Goal: Task Accomplishment & Management: Use online tool/utility

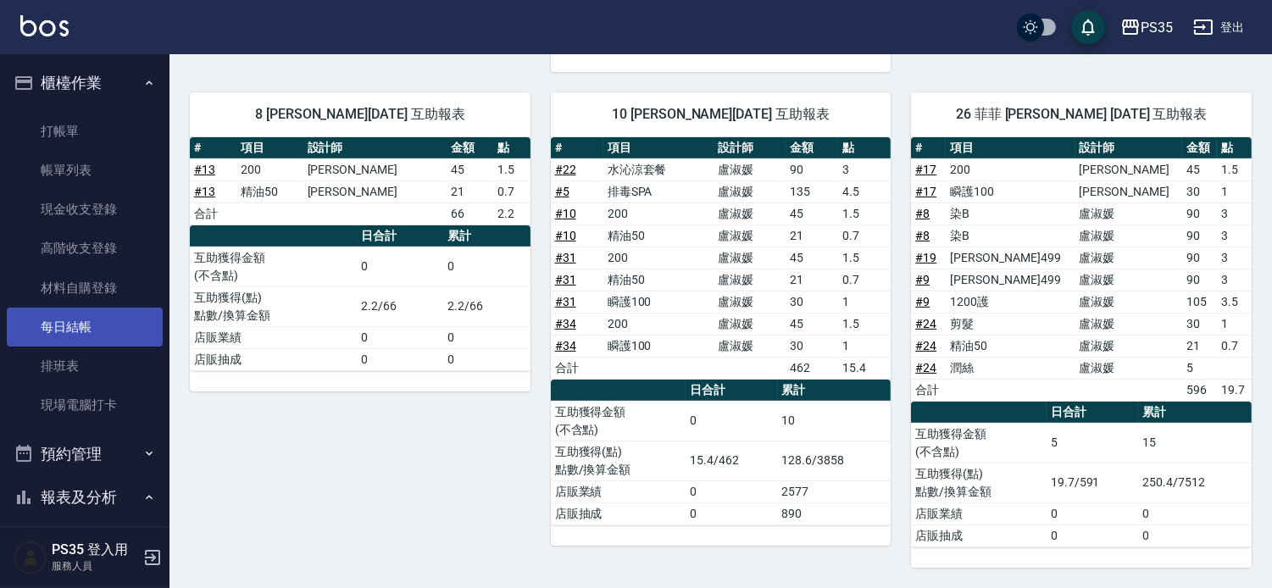
click at [86, 319] on link "每日結帳" at bounding box center [85, 327] width 156 height 39
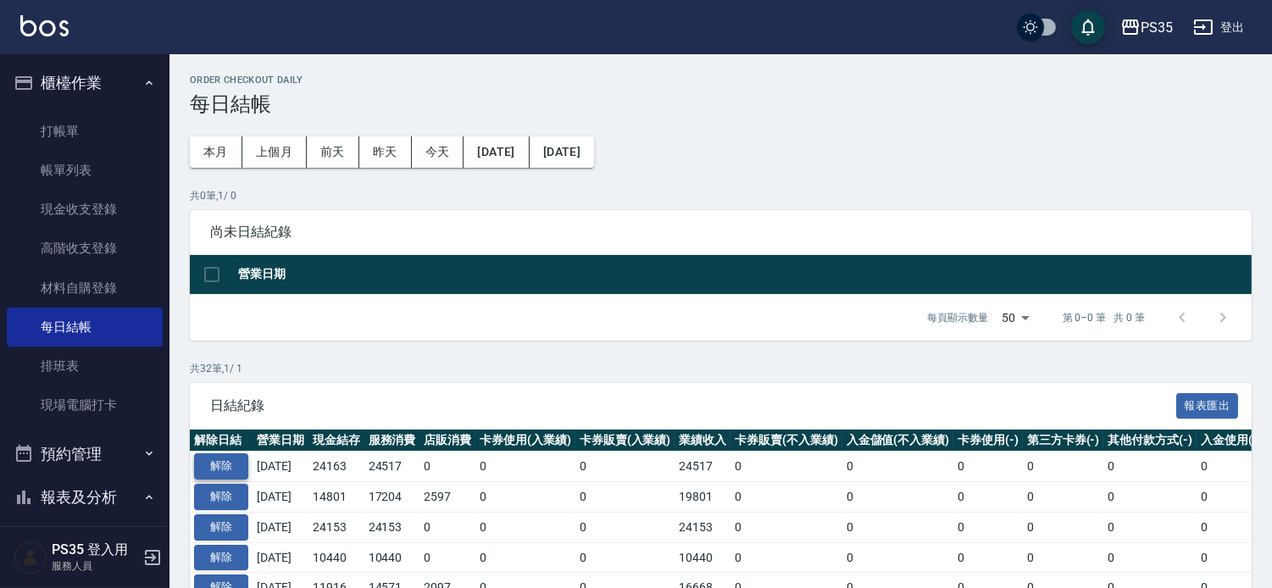
click at [224, 480] on button "解除" at bounding box center [221, 466] width 54 height 26
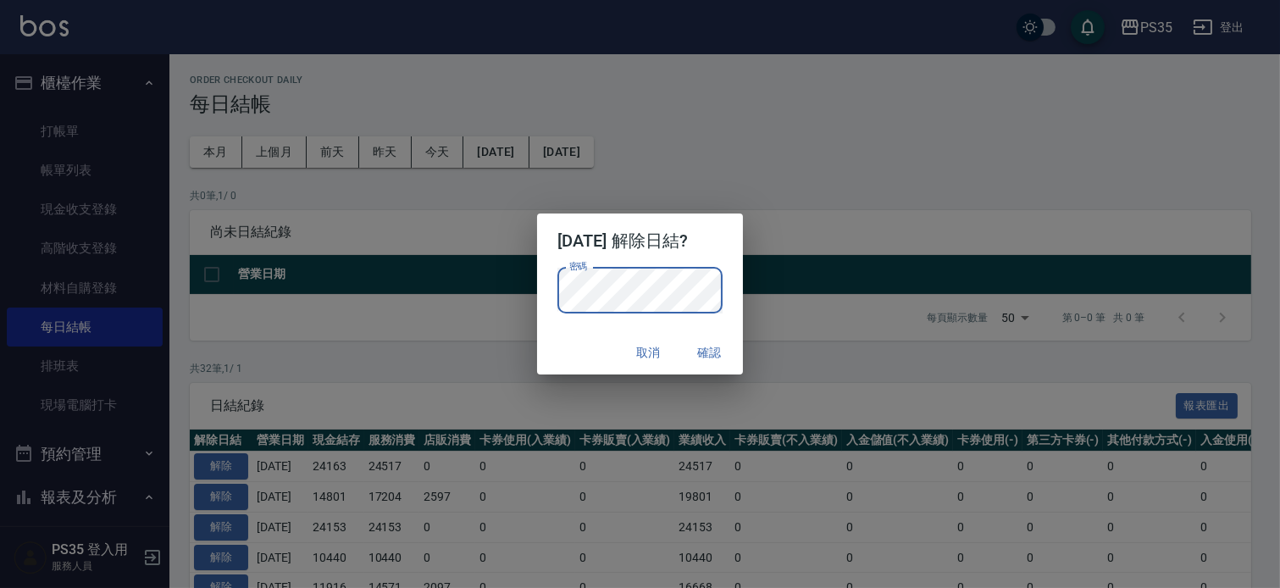
click at [736, 346] on button "確認" at bounding box center [709, 352] width 54 height 31
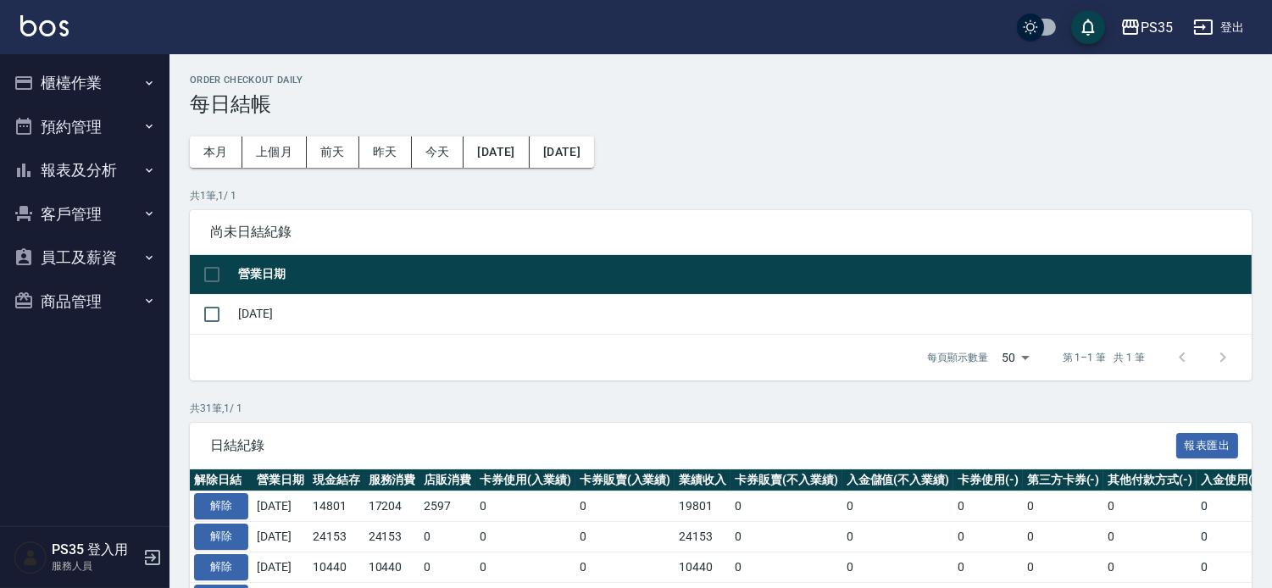
click at [64, 170] on button "報表及分析" at bounding box center [85, 170] width 156 height 44
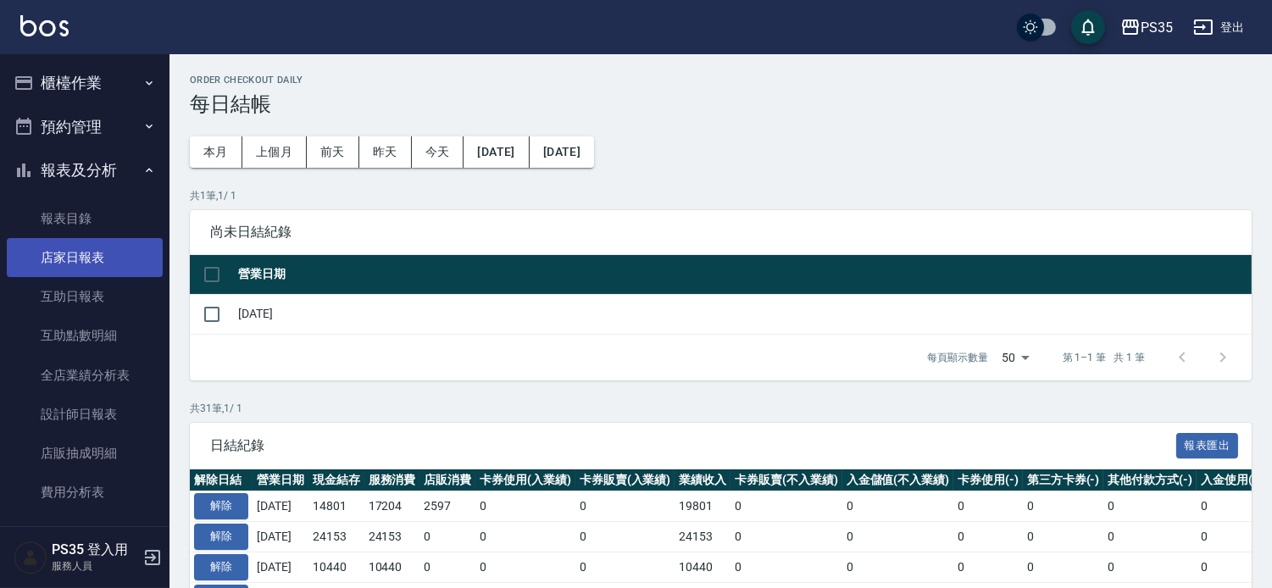
click at [80, 264] on link "店家日報表" at bounding box center [85, 257] width 156 height 39
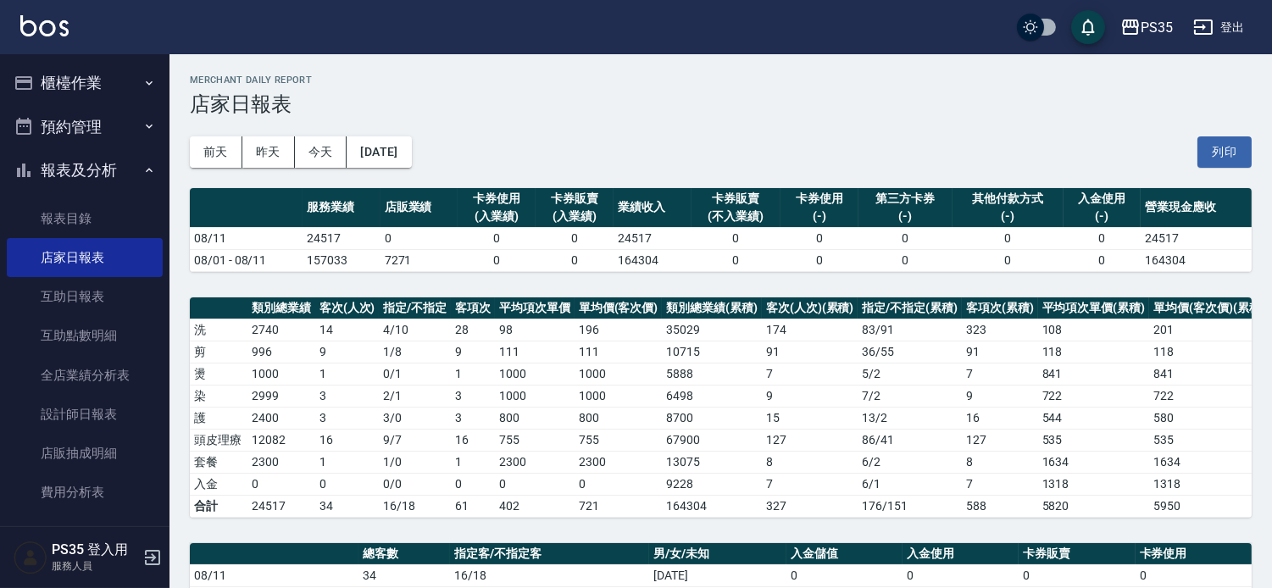
click at [52, 73] on button "櫃檯作業" at bounding box center [85, 83] width 156 height 44
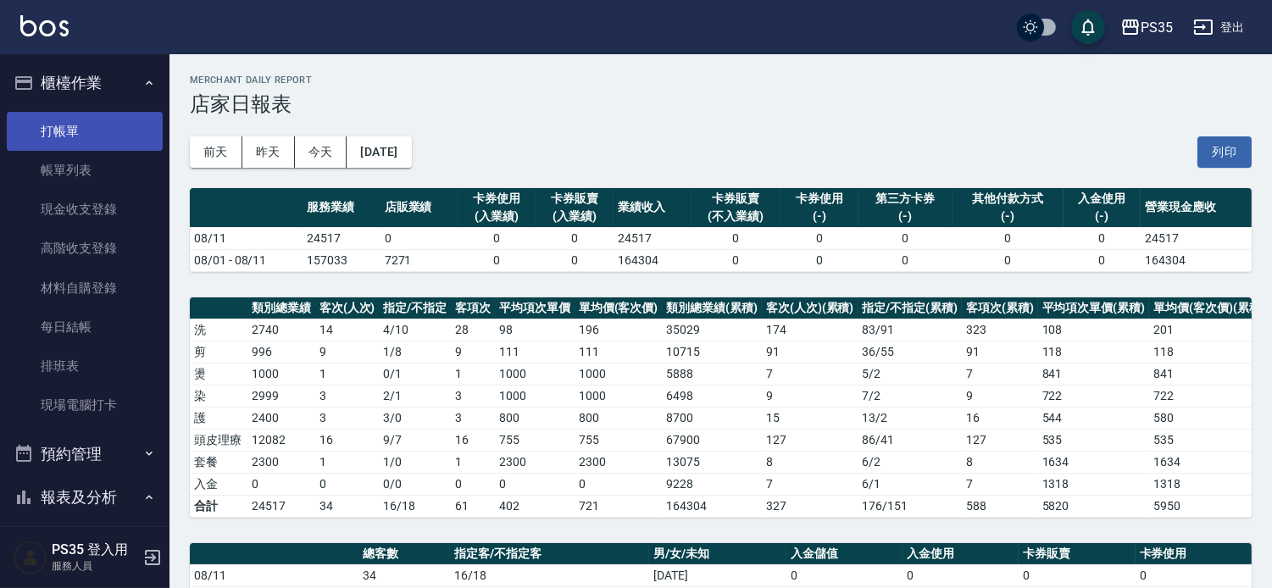
click at [69, 128] on link "打帳單" at bounding box center [85, 131] width 156 height 39
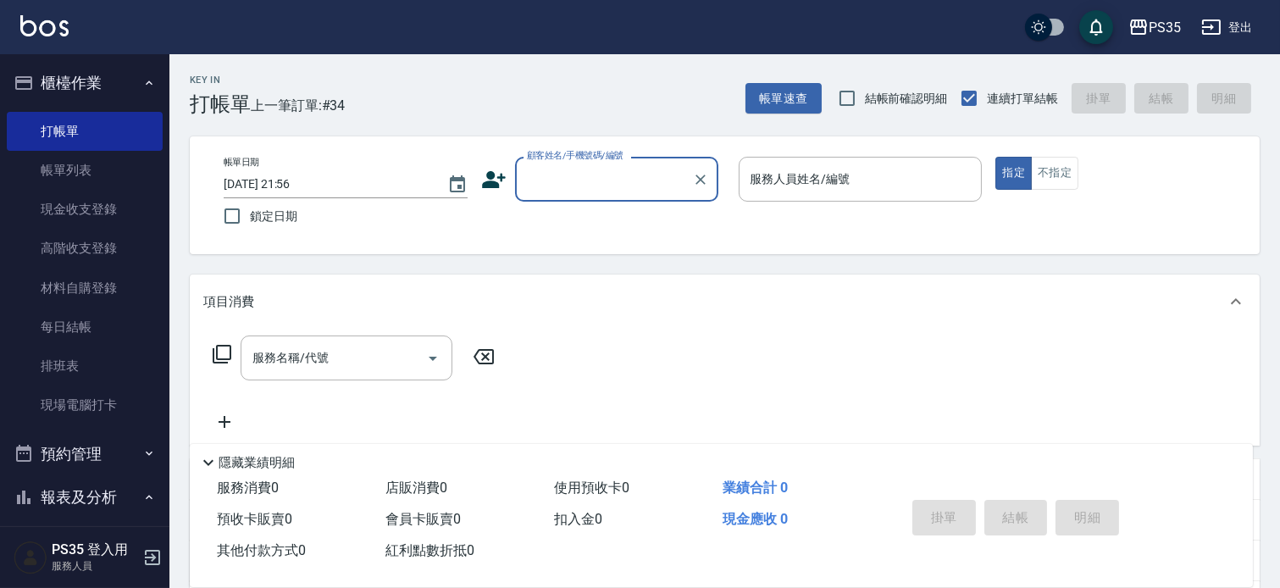
click at [559, 187] on input "顧客姓名/手機號碼/編號" at bounding box center [604, 179] width 163 height 30
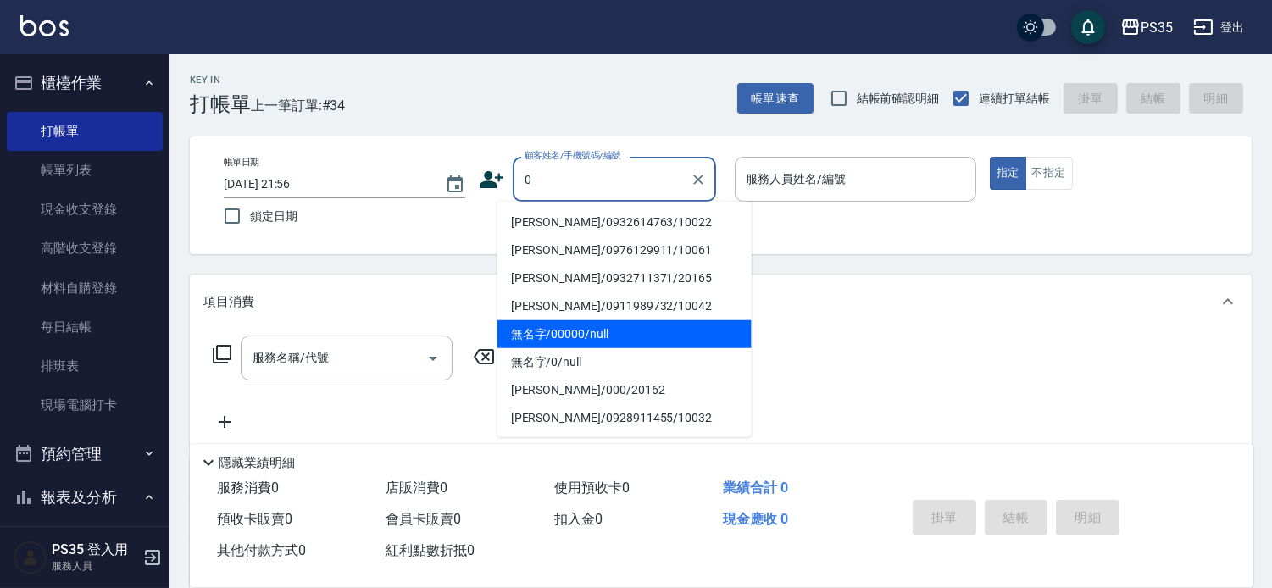
click at [548, 325] on li "無名字/00000/null" at bounding box center [624, 334] width 254 height 28
type input "無名字/00000/null"
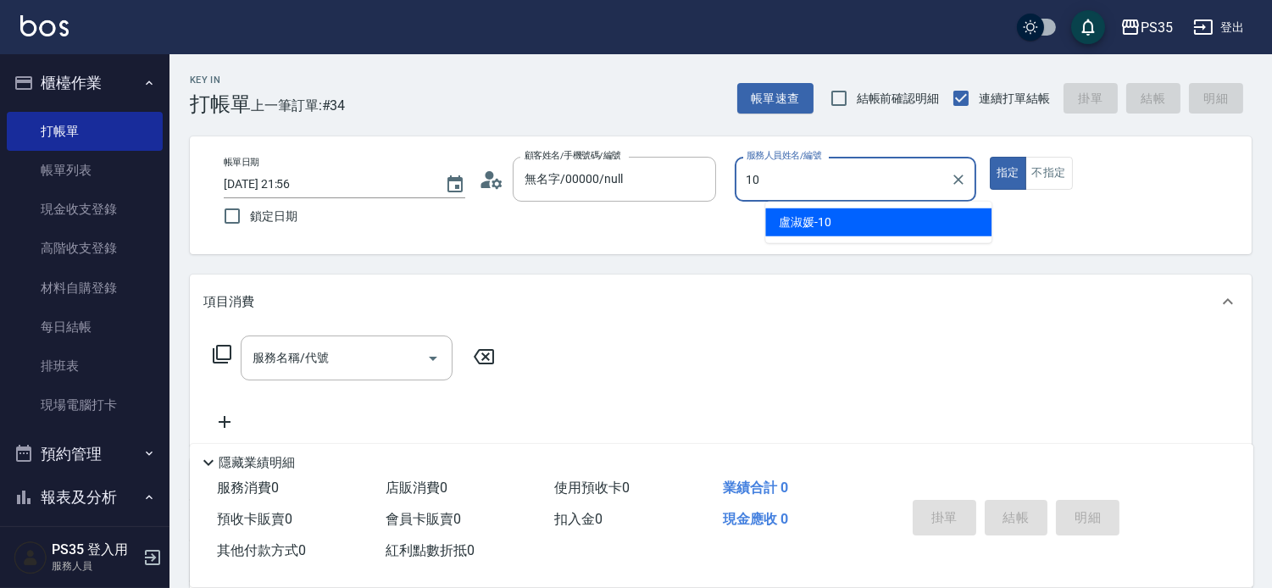
type input "10"
type button "true"
type input "盧淑媛-10"
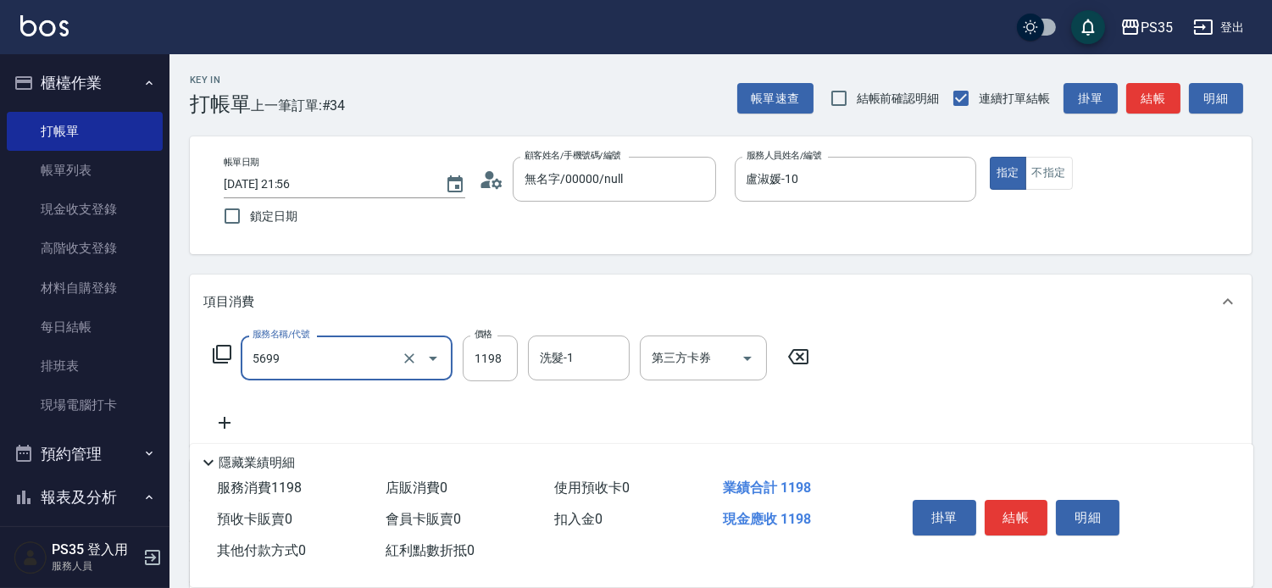
type input "水沁涼套餐(5699)"
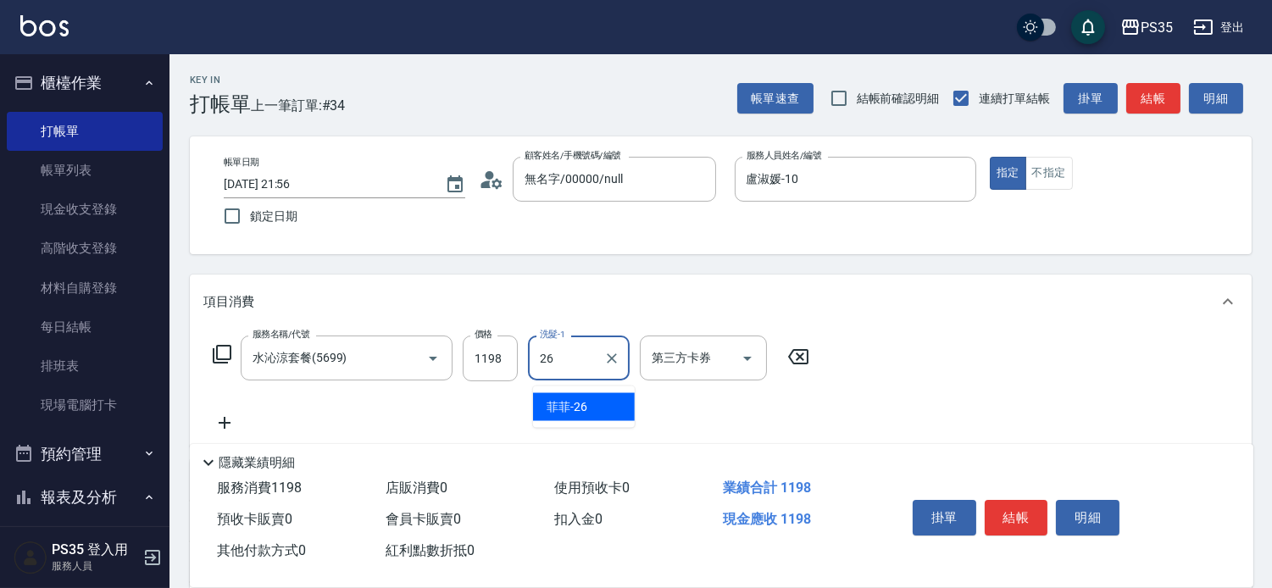
type input "菲菲-26"
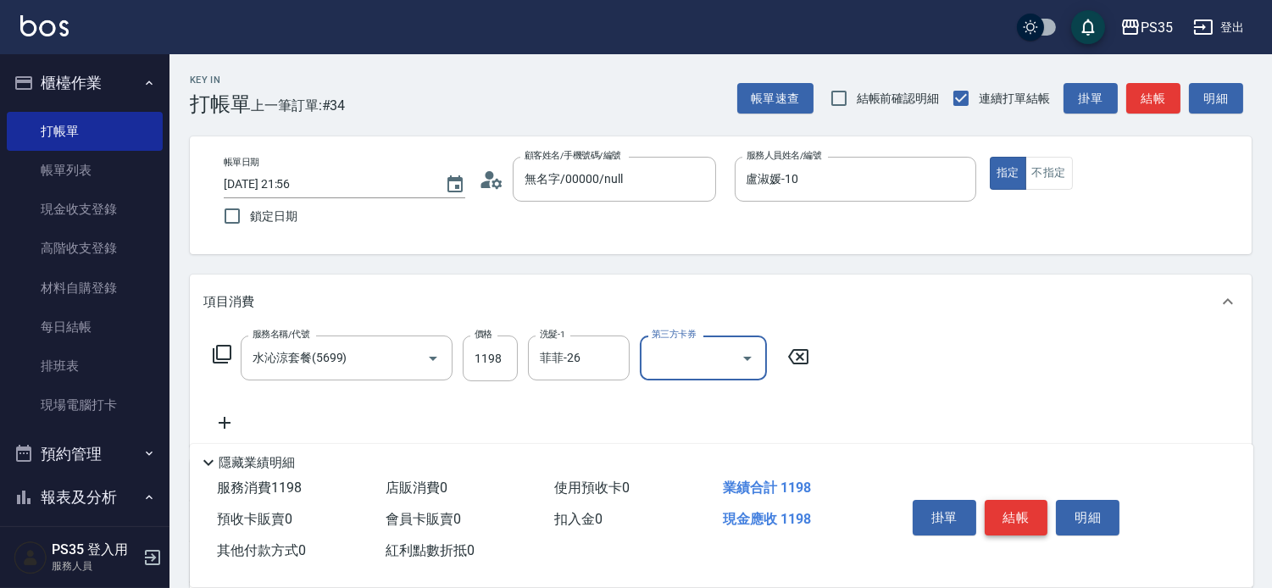
click at [1022, 506] on button "結帳" at bounding box center [1017, 518] width 64 height 36
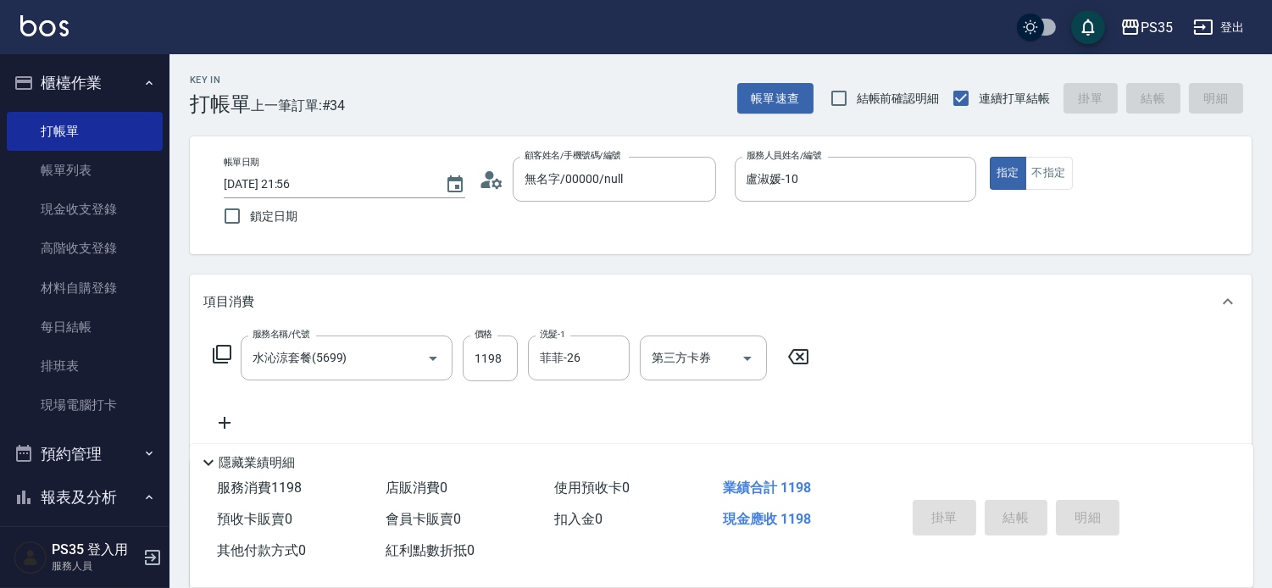
type input "2025/08/11 21:57"
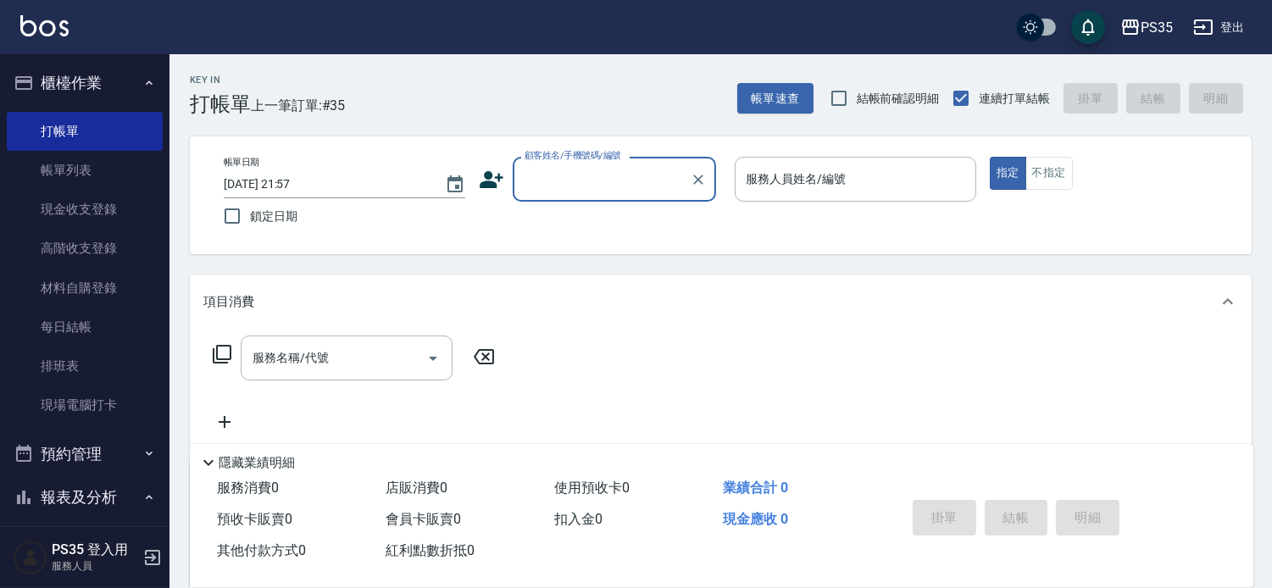
click at [560, 180] on input "顧客姓名/手機號碼/編號" at bounding box center [601, 179] width 163 height 30
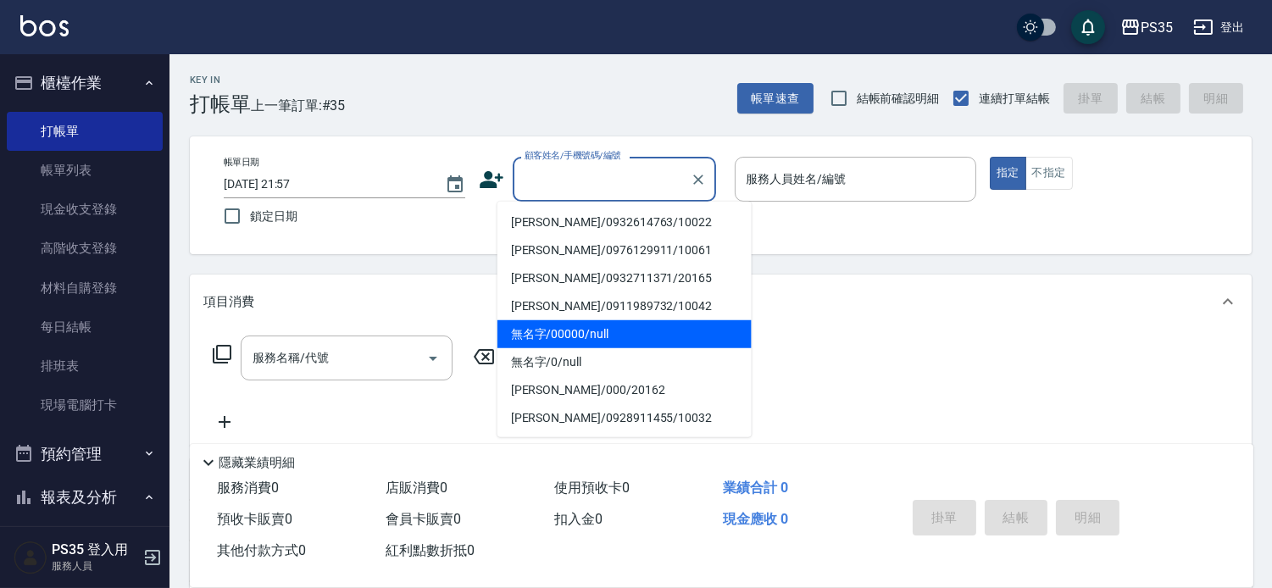
click at [555, 339] on li "無名字/00000/null" at bounding box center [624, 334] width 254 height 28
type input "無名字/00000/null"
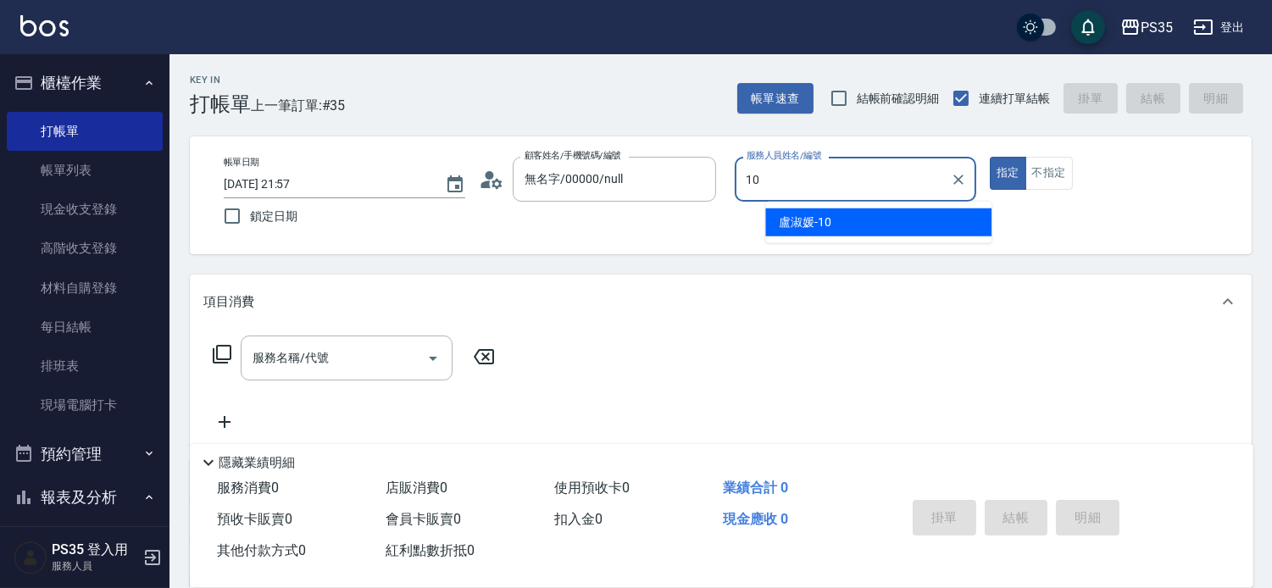
type input "盧淑媛-10"
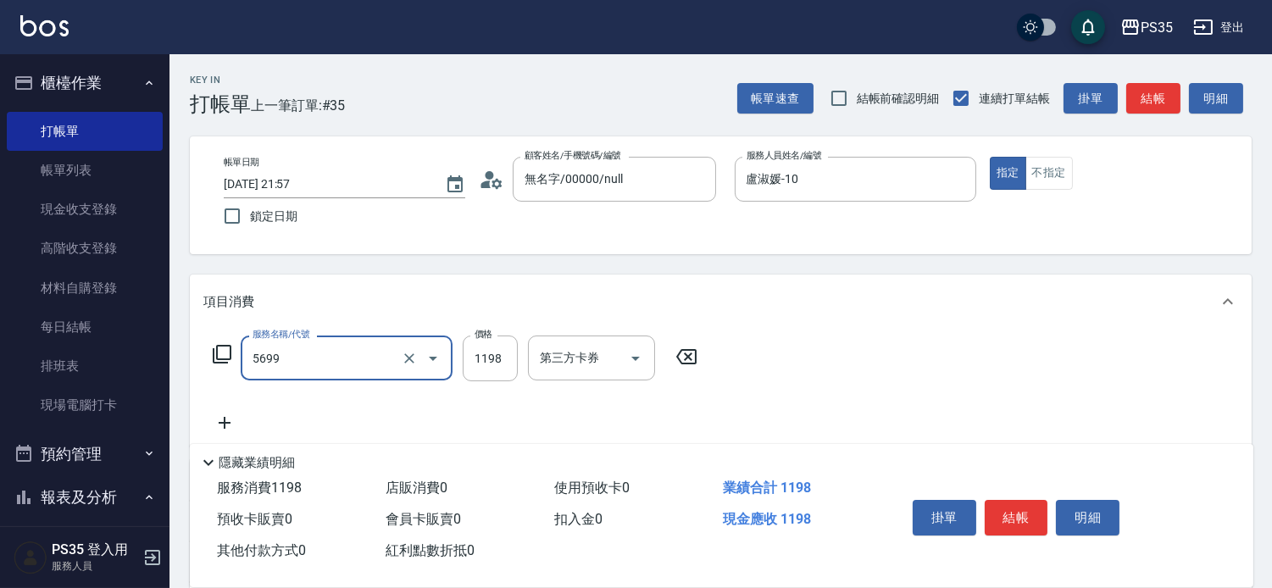
type input "水沁涼套餐(5699)"
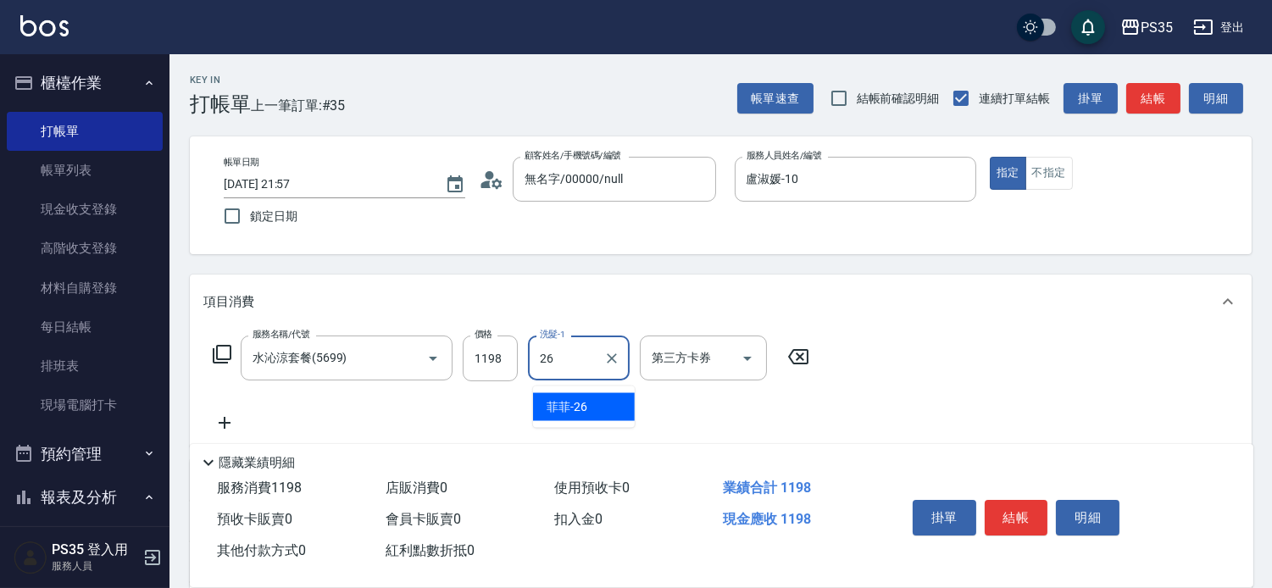
type input "菲菲-26"
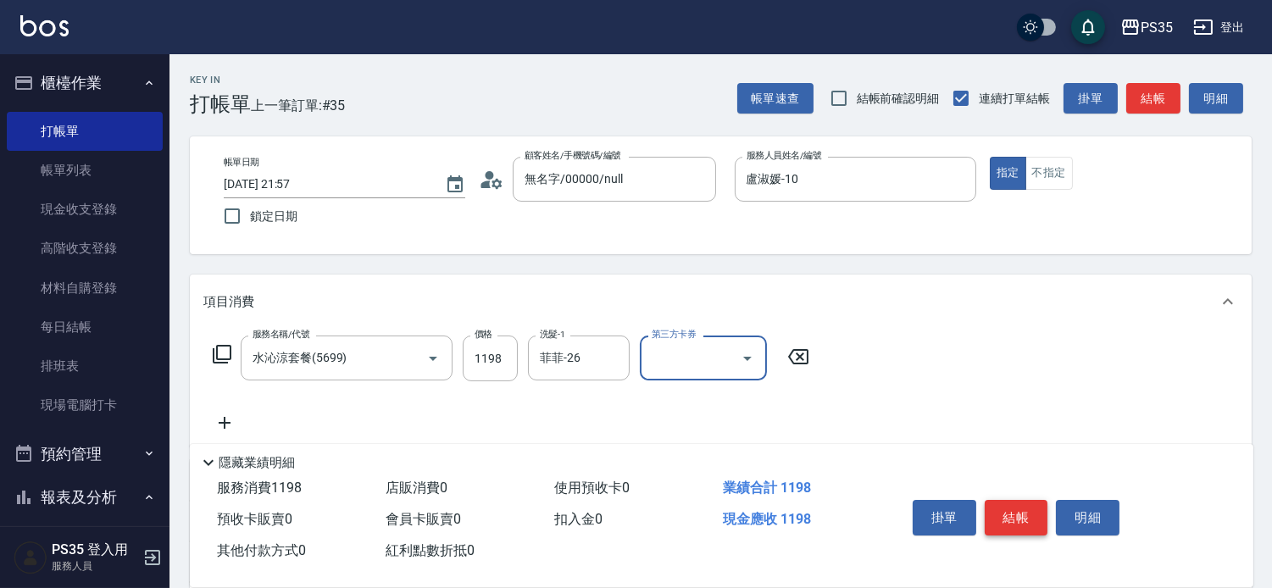
click at [1035, 500] on button "結帳" at bounding box center [1017, 518] width 64 height 36
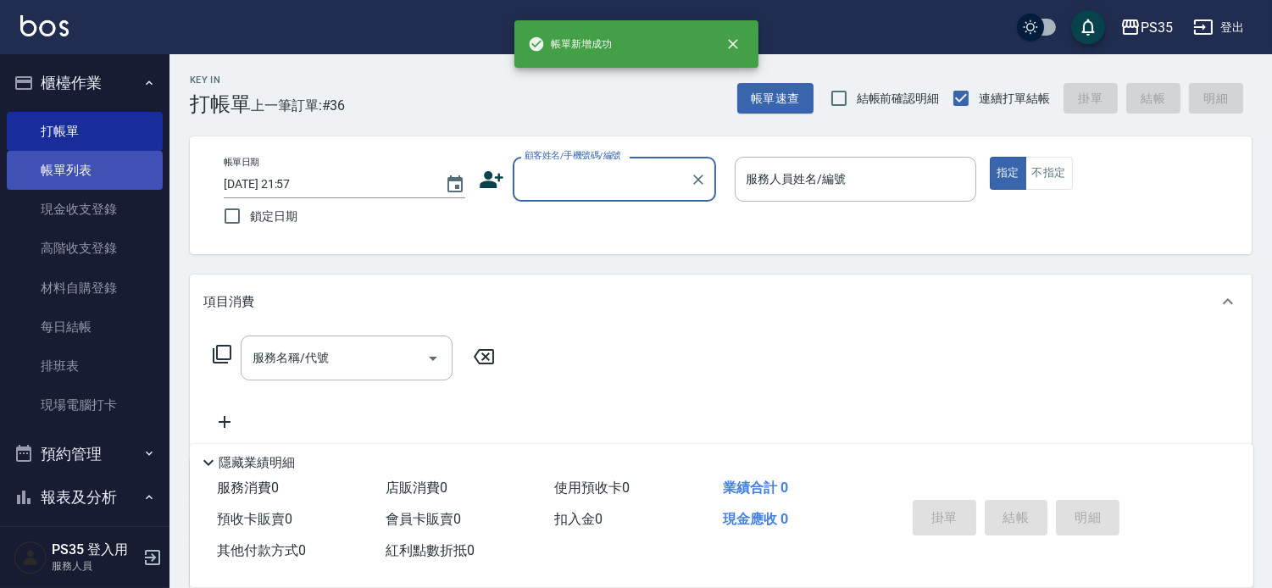
click at [94, 165] on link "帳單列表" at bounding box center [85, 170] width 156 height 39
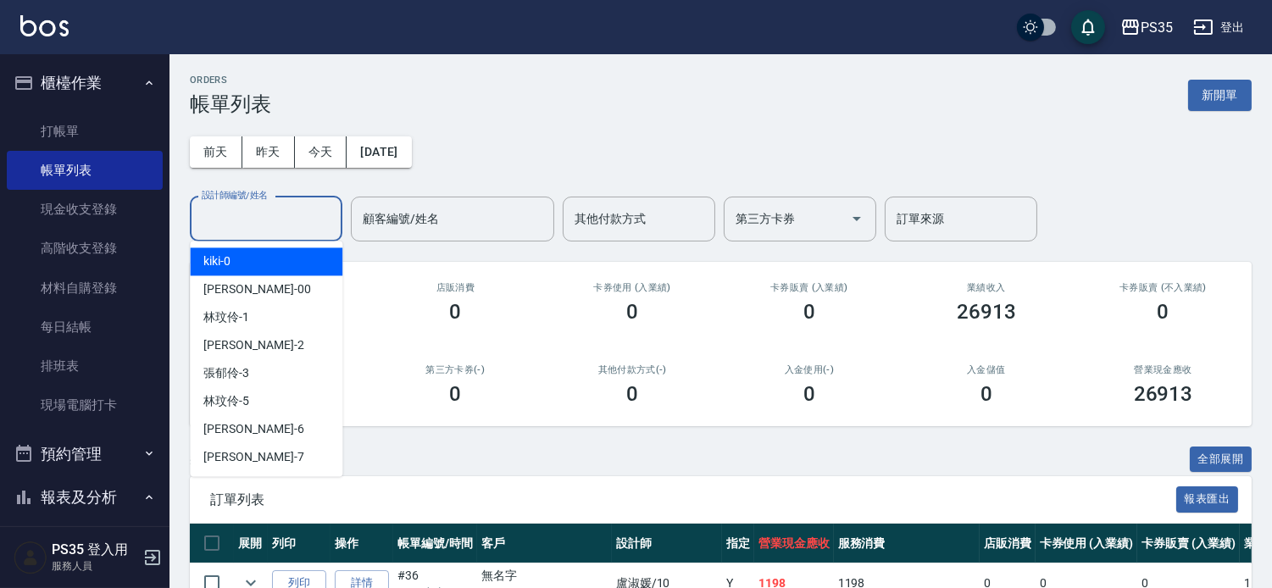
click at [210, 209] on div "設計師編號/姓名 設計師編號/姓名" at bounding box center [266, 219] width 153 height 45
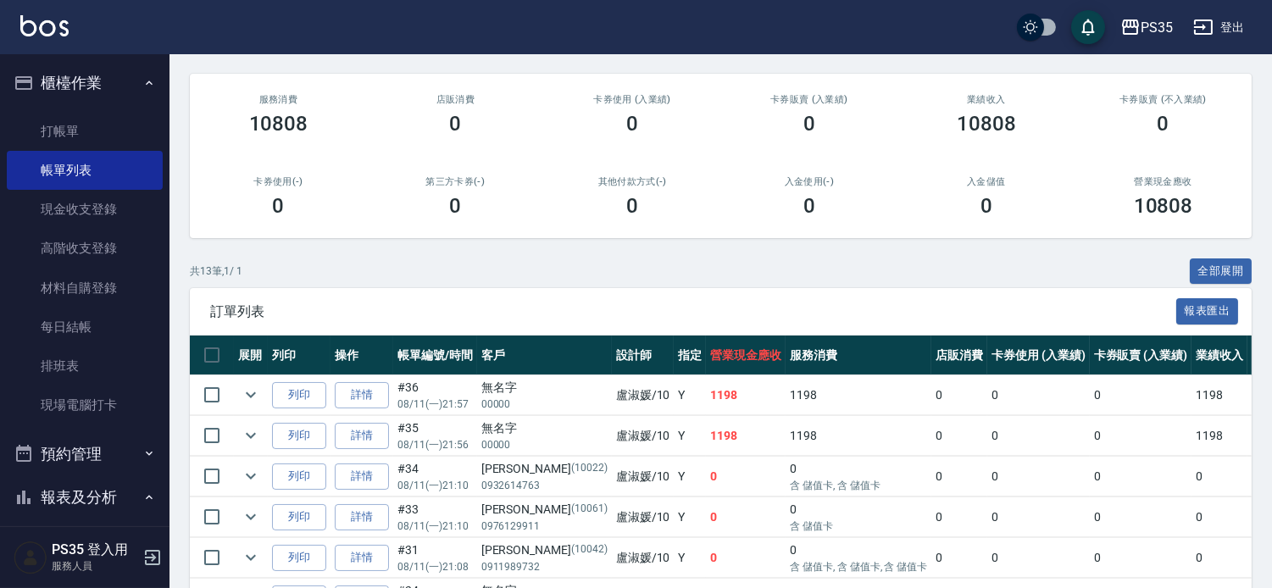
scroll to position [282, 0]
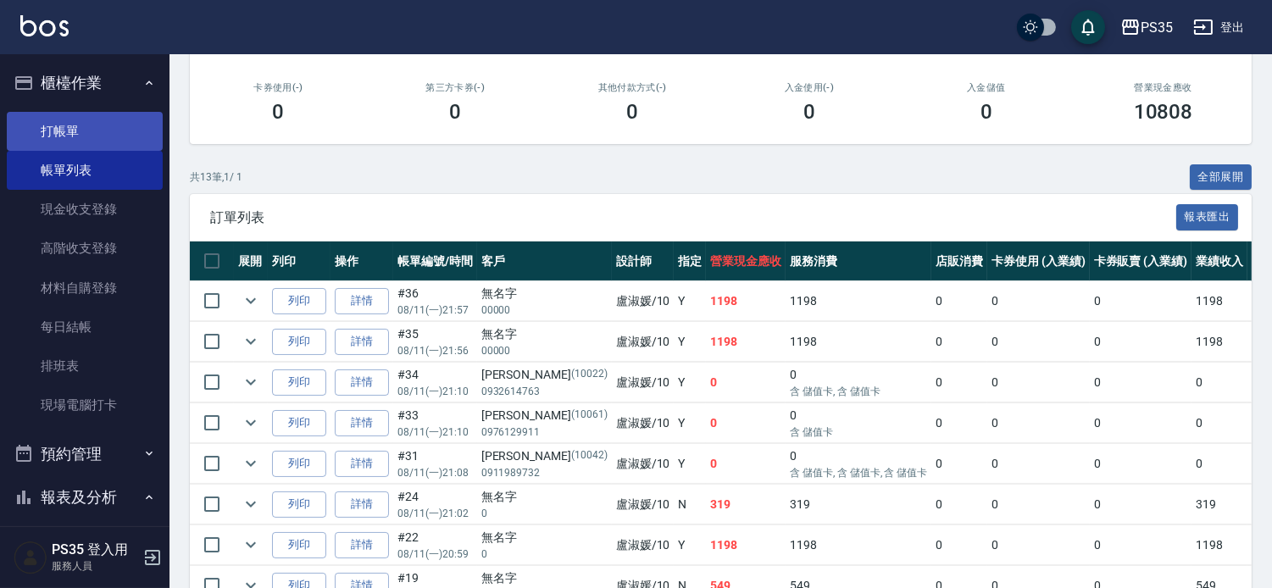
type input "盧淑媛-10"
click at [36, 142] on link "打帳單" at bounding box center [85, 131] width 156 height 39
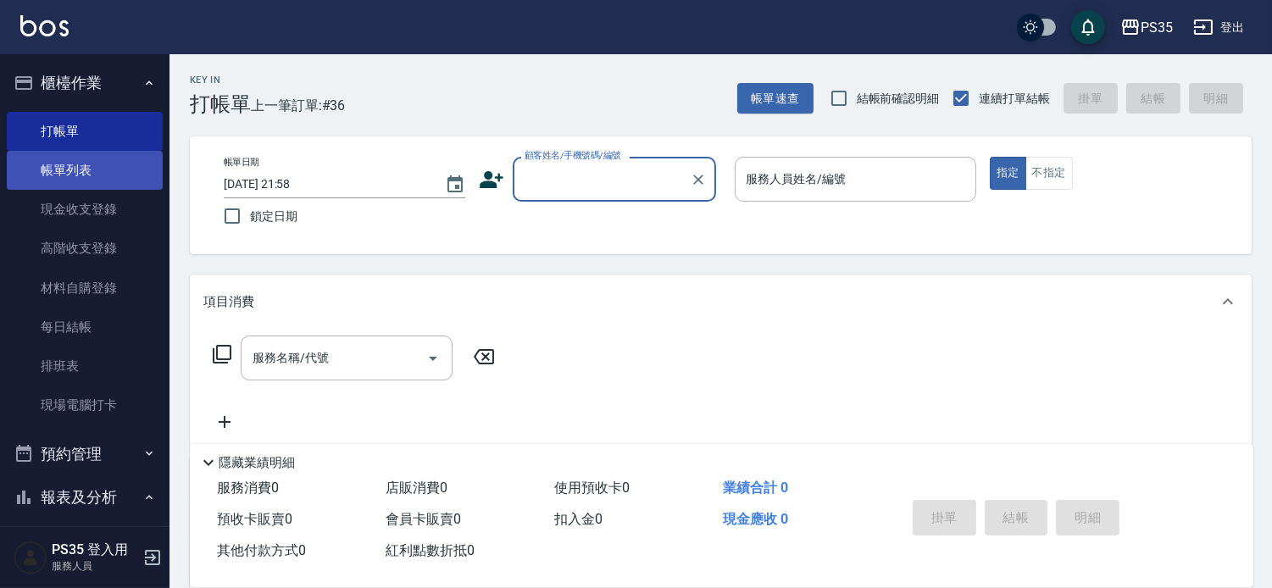
click at [81, 171] on link "帳單列表" at bounding box center [85, 170] width 156 height 39
click at [7, 151] on link "帳單列表" at bounding box center [85, 170] width 156 height 39
click at [97, 175] on link "帳單列表" at bounding box center [85, 170] width 156 height 39
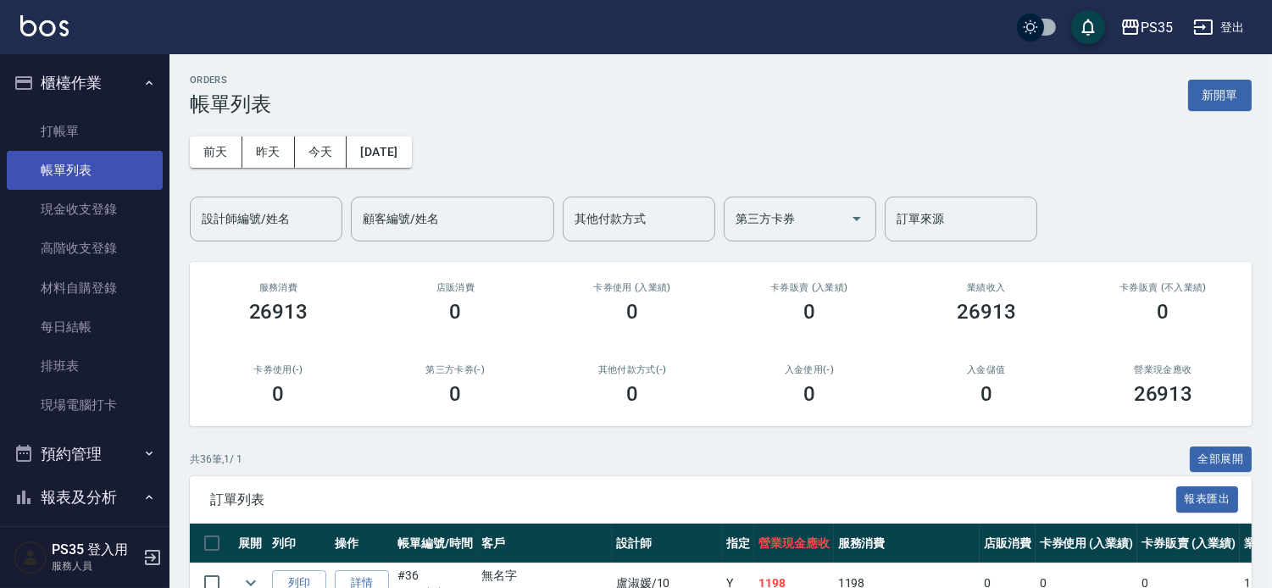
click at [7, 151] on link "帳單列表" at bounding box center [85, 170] width 156 height 39
click at [224, 215] on div "設計師編號/姓名 設計師編號/姓名" at bounding box center [266, 219] width 153 height 45
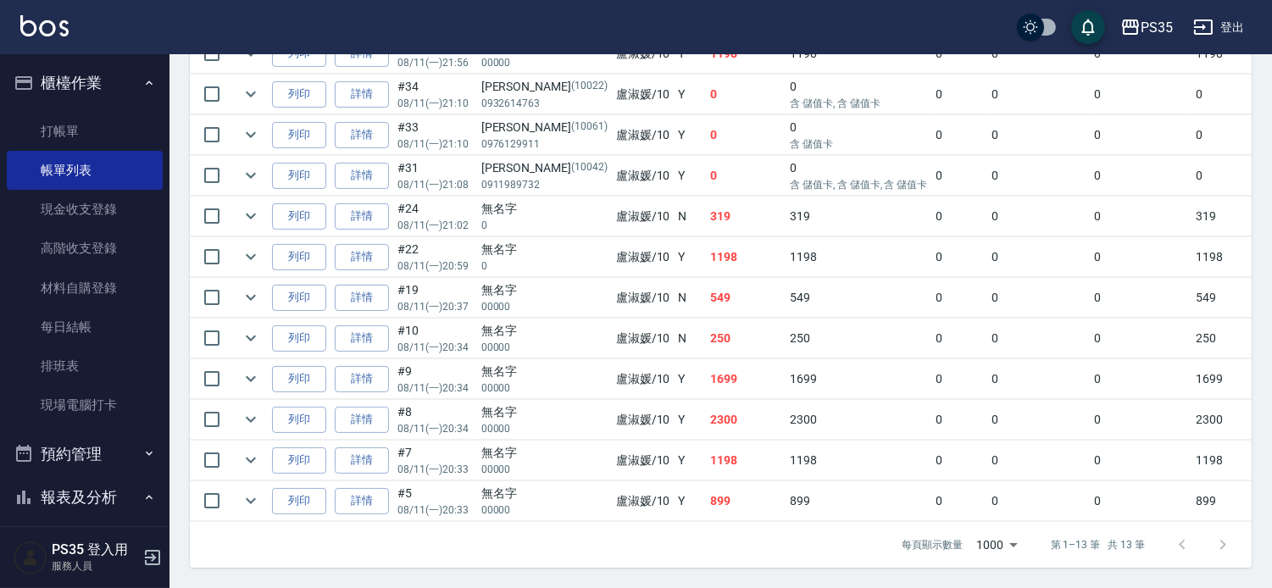
scroll to position [658, 0]
type input "盧淑媛-10"
click at [261, 328] on icon "expand row" at bounding box center [251, 338] width 20 height 20
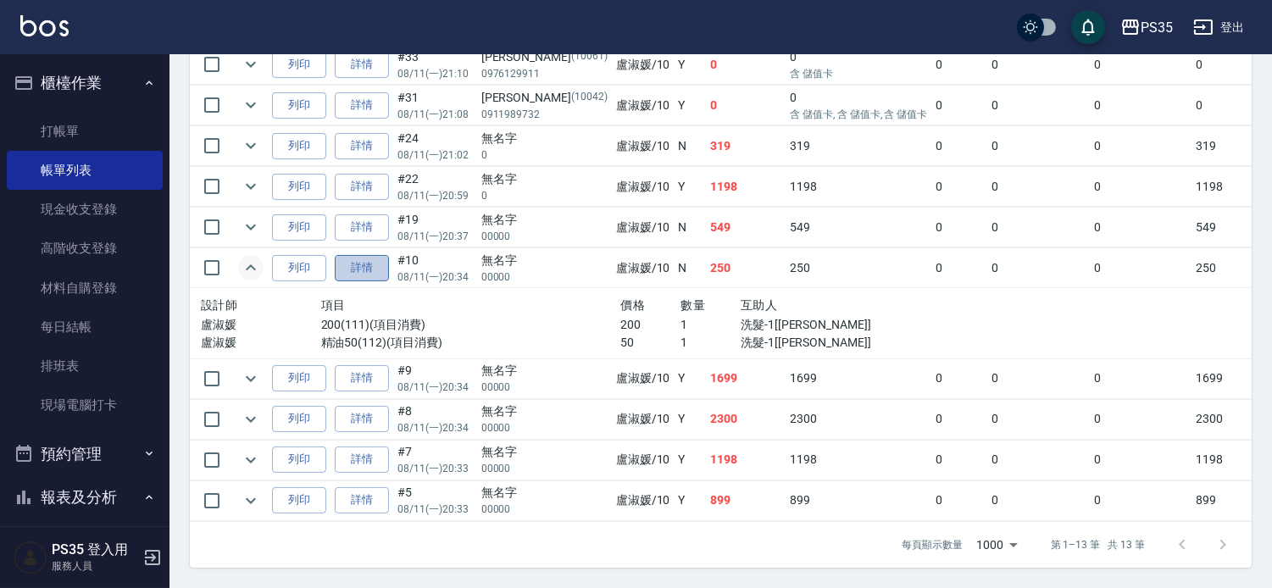
click at [365, 281] on link "詳情" at bounding box center [362, 268] width 54 height 26
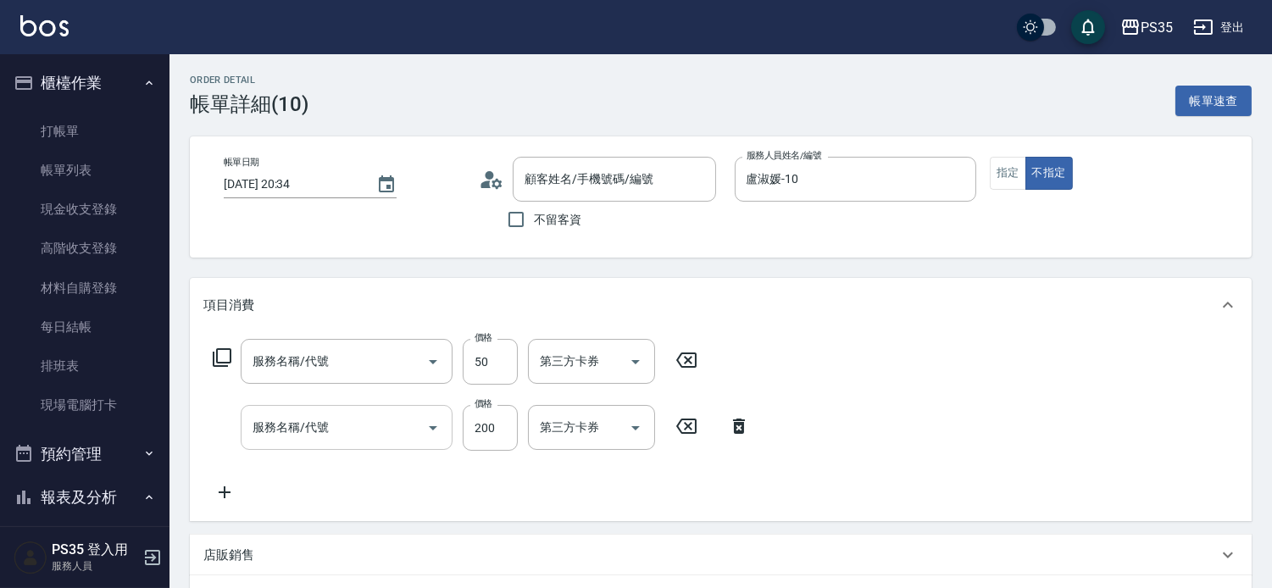
type input "2025/08/11 20:34"
type input "盧淑媛-10"
type input "精油50(112)"
type input "200(111)"
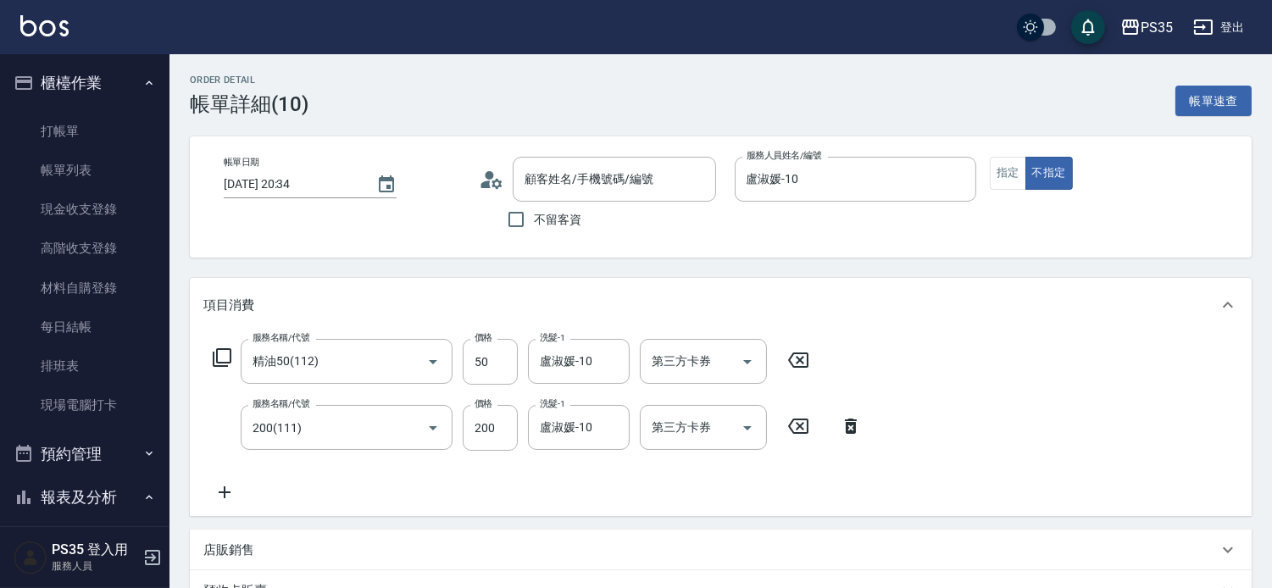
scroll to position [188, 0]
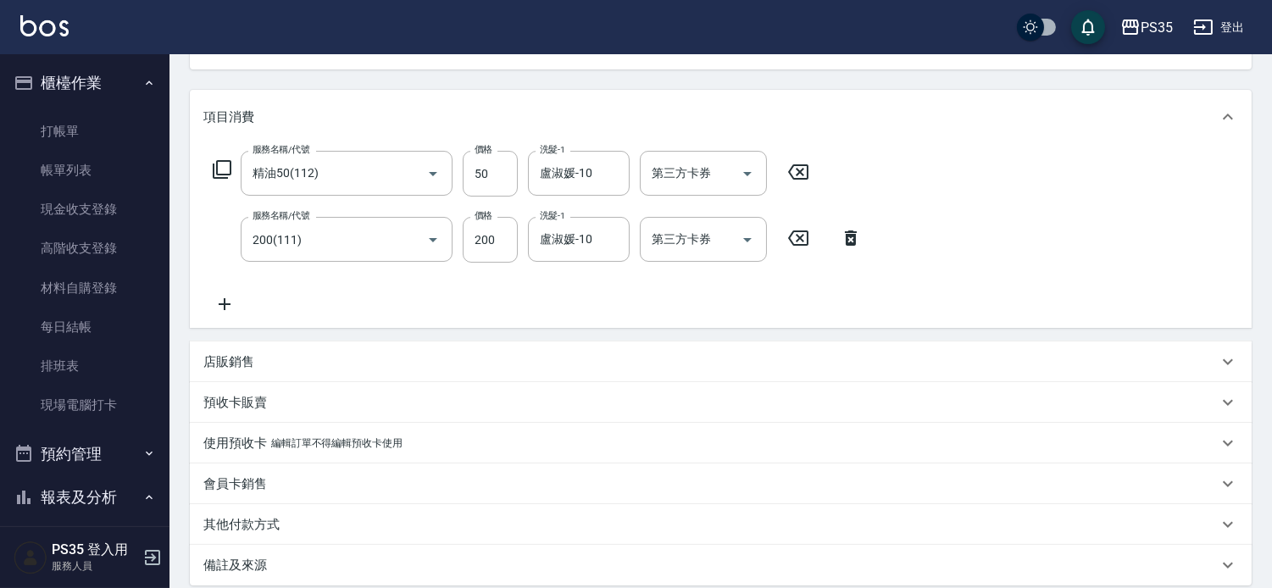
click at [226, 314] on icon at bounding box center [224, 304] width 42 height 20
type input "無名字/00000/null"
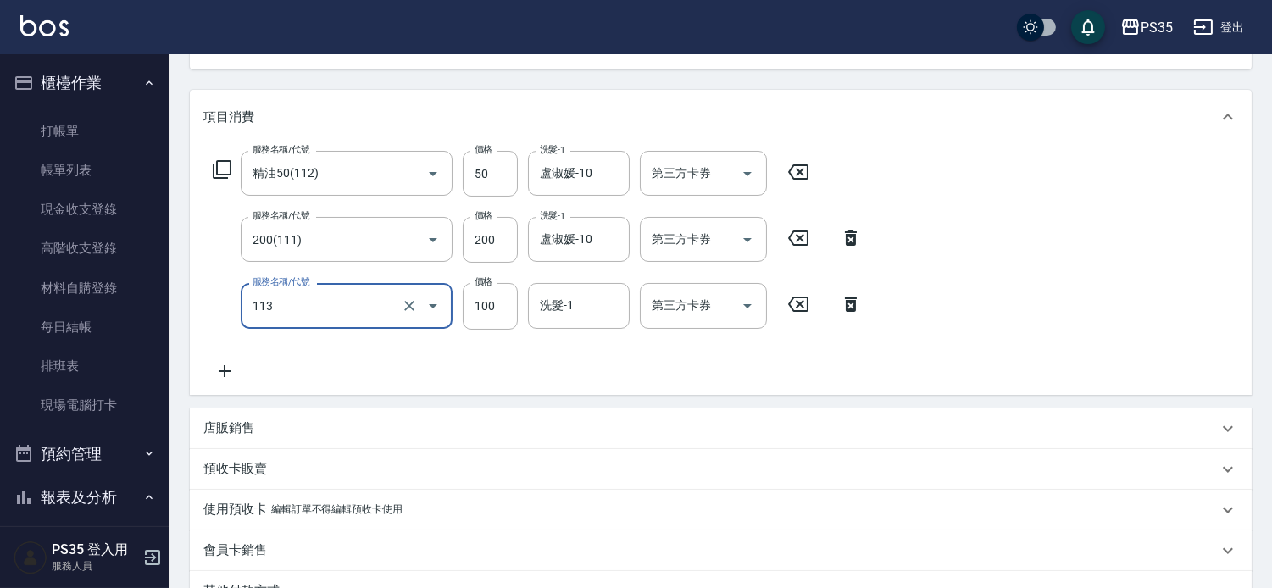
type input "瞬護100(113)"
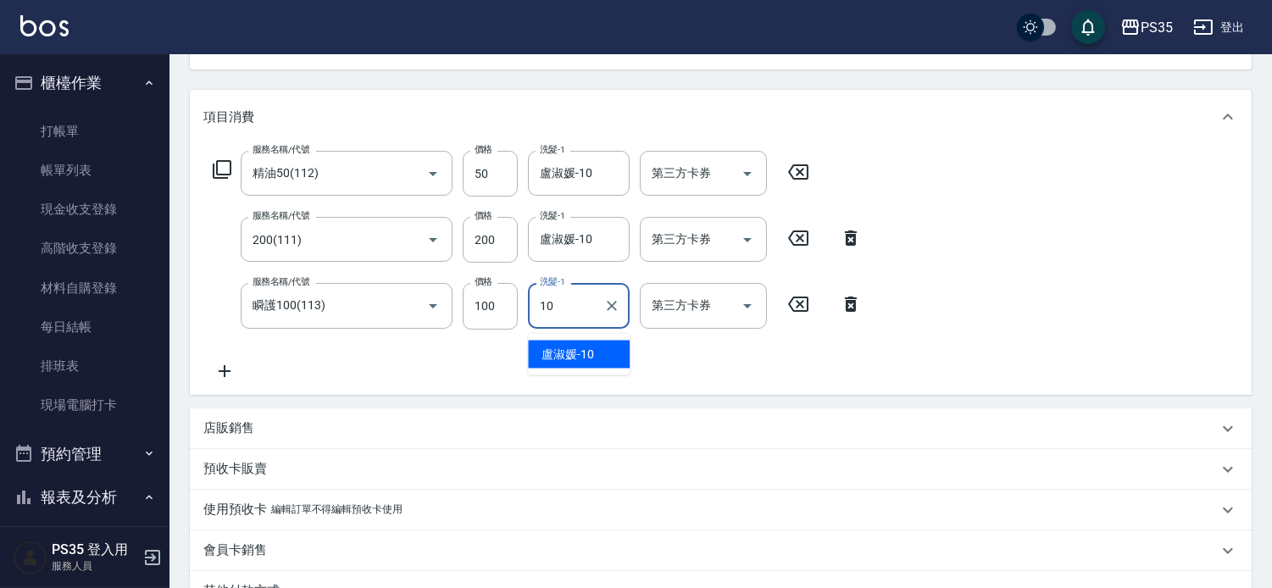
type input "盧淑媛-10"
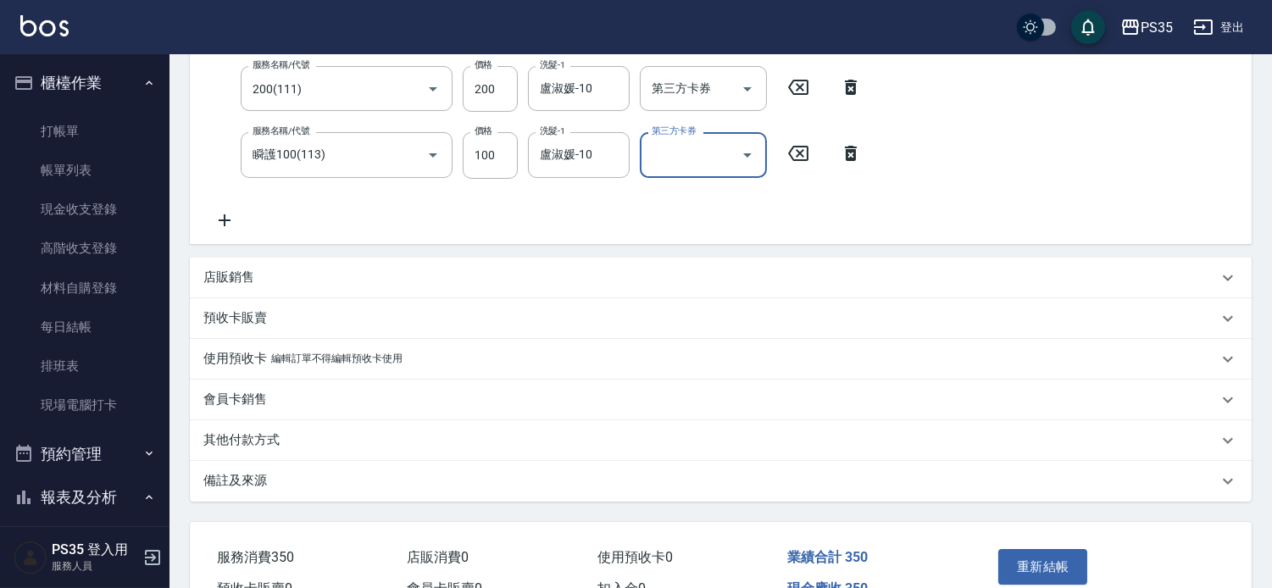
scroll to position [456, 0]
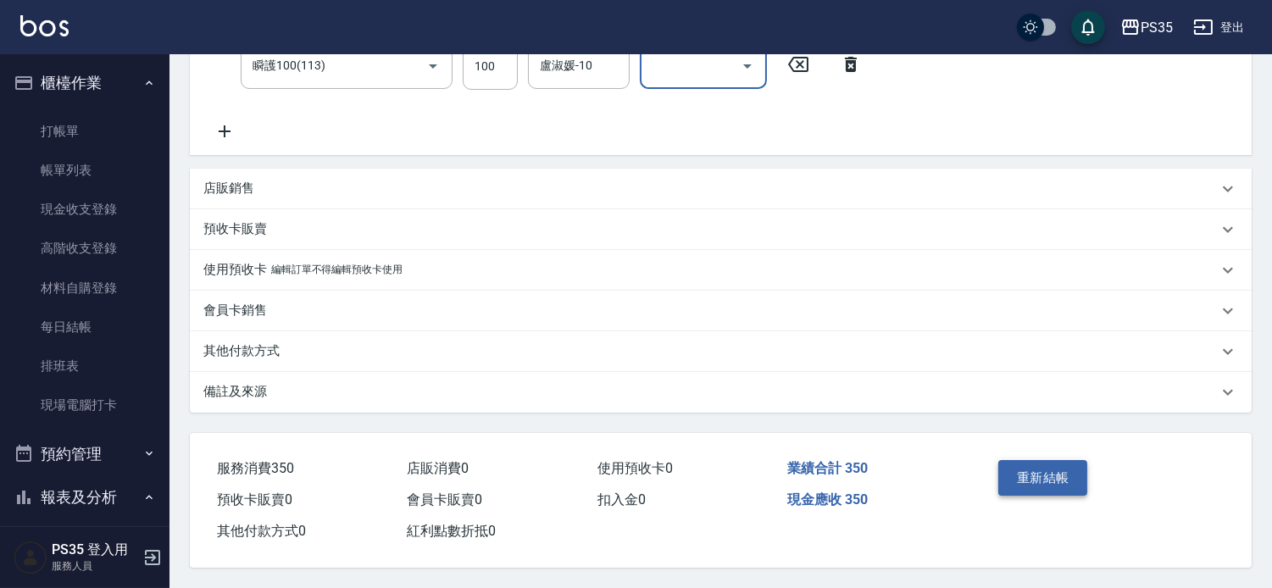
click at [1062, 461] on button "重新結帳" at bounding box center [1043, 478] width 90 height 36
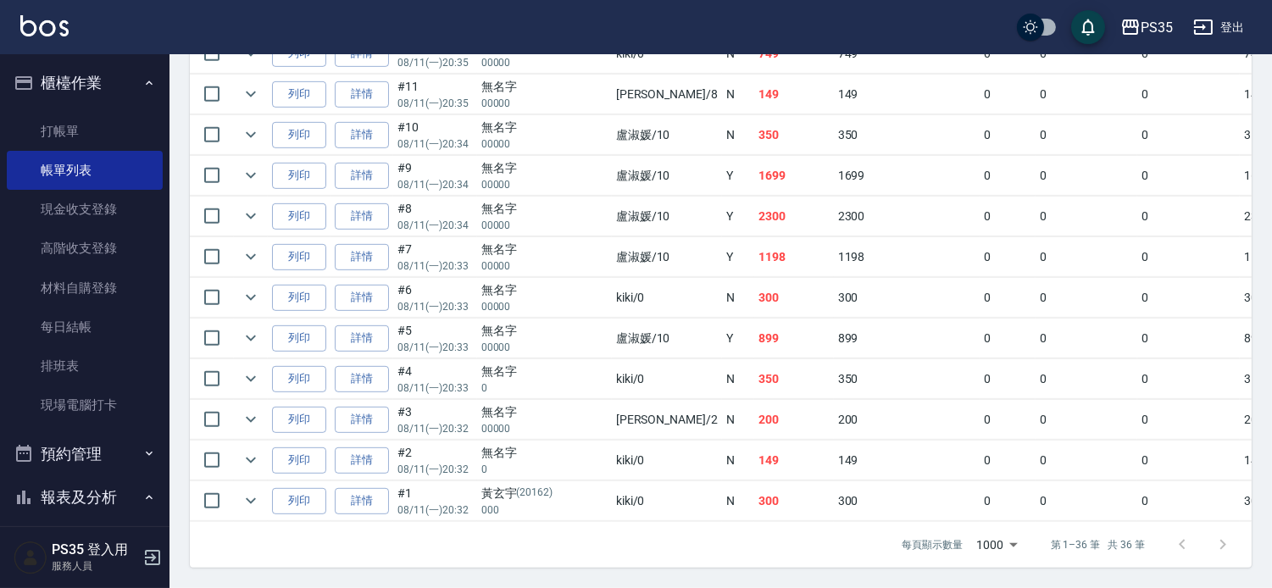
scroll to position [1635, 0]
click at [369, 352] on link "詳情" at bounding box center [362, 338] width 54 height 26
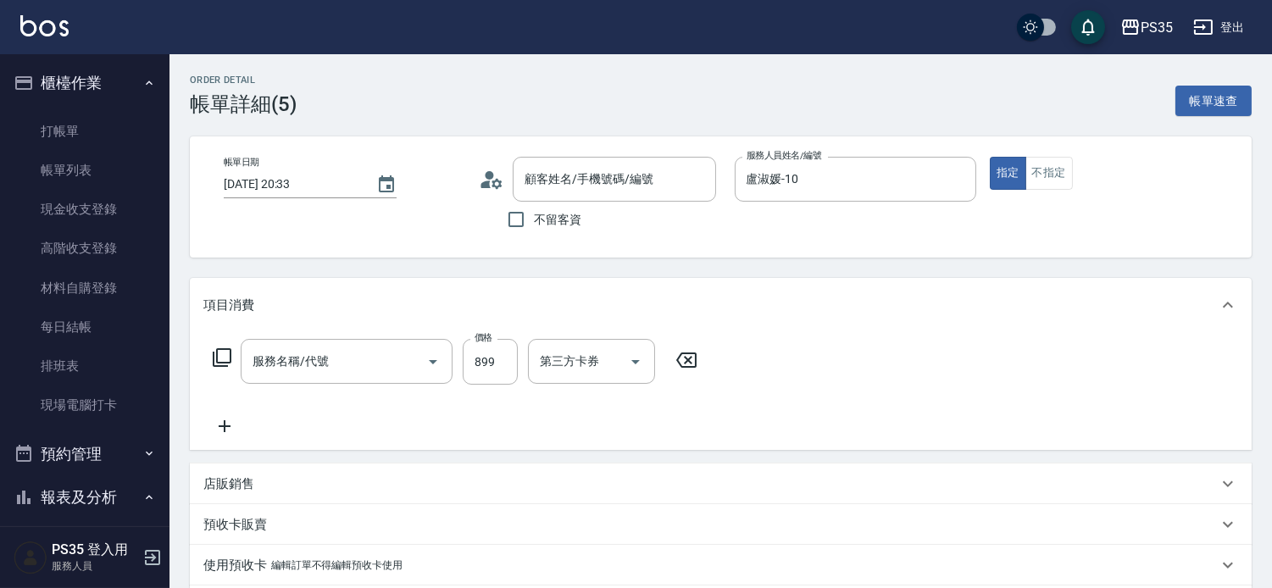
type input "2025/08/11 20:33"
type input "盧淑媛-10"
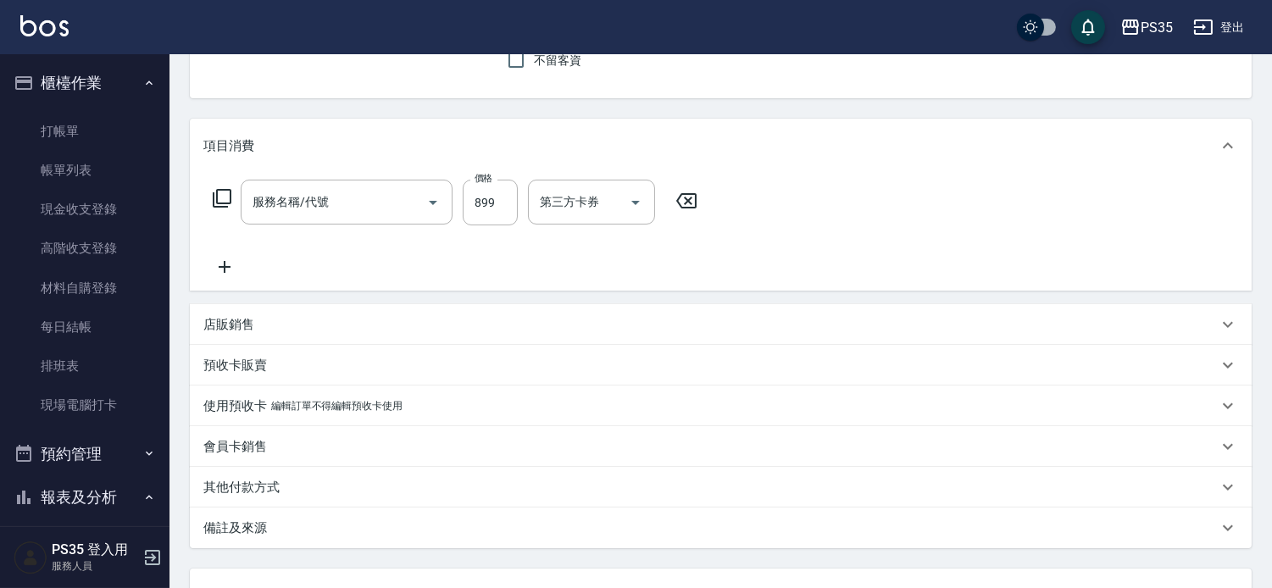
type input "排毒SPA(0899)"
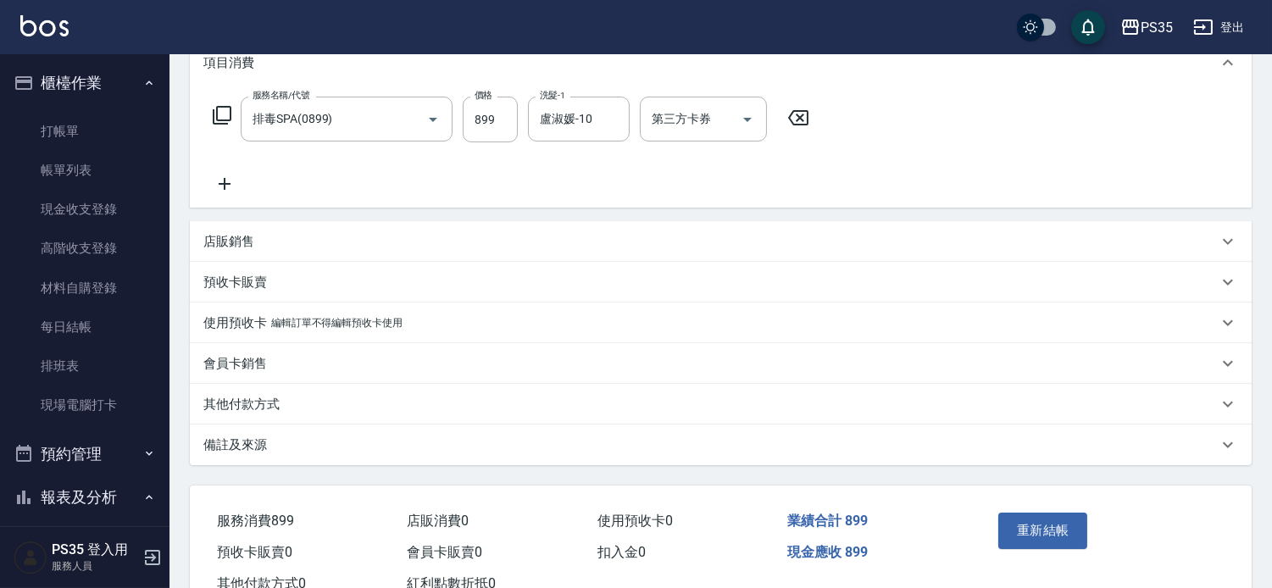
type input "無名字/00000/null"
click at [226, 190] on icon at bounding box center [225, 184] width 12 height 12
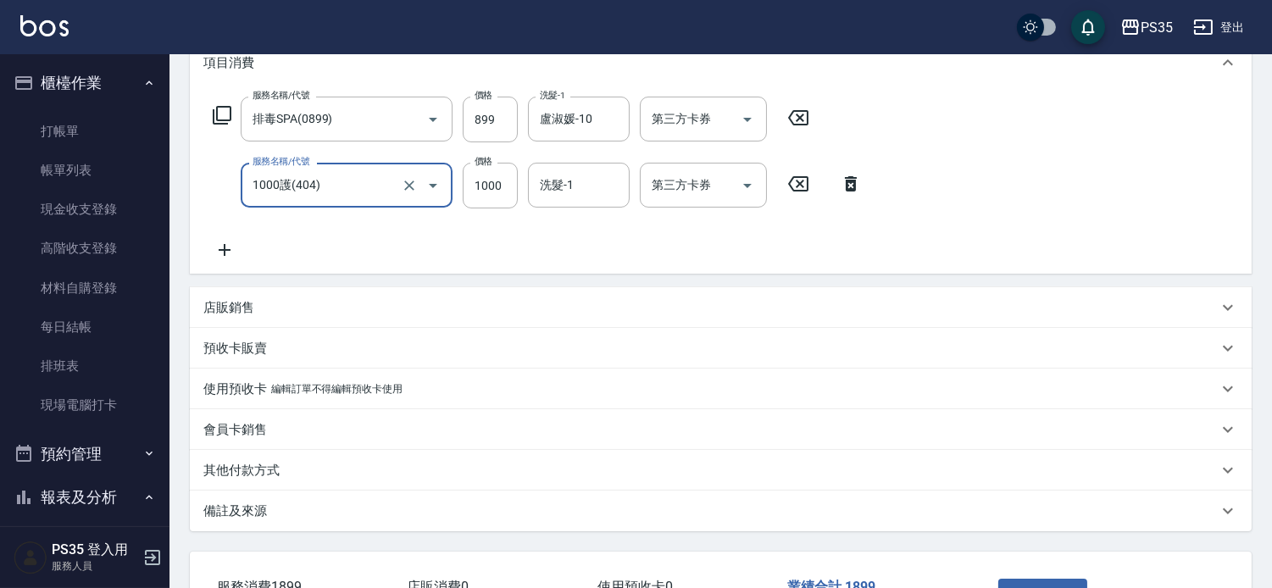
type input "1000護(404)"
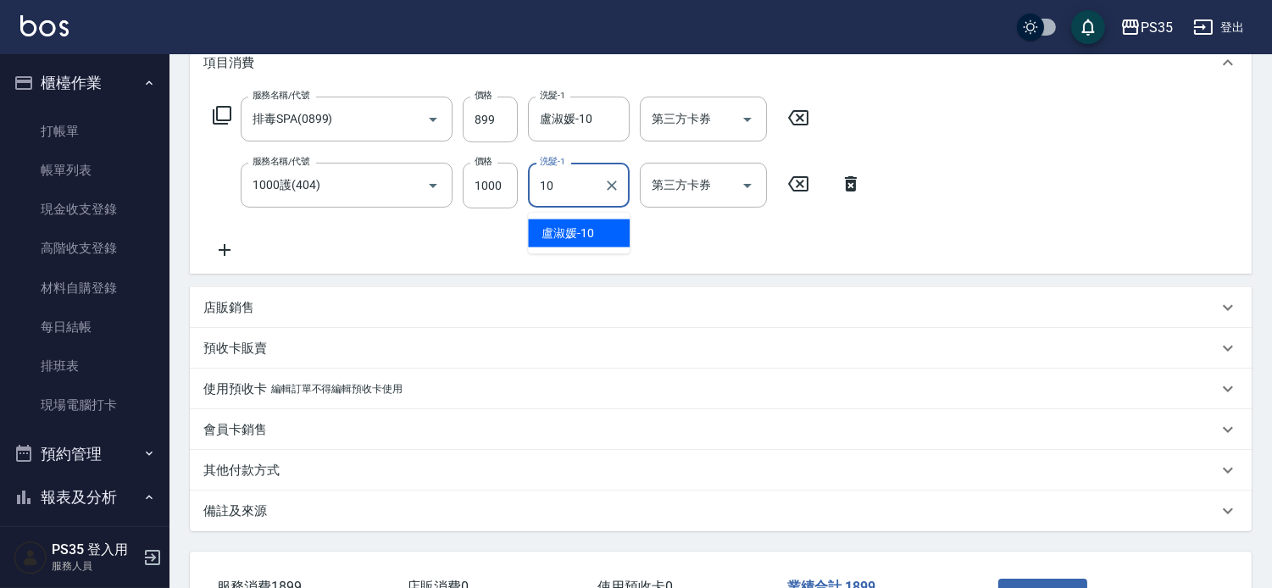
type input "盧淑媛-10"
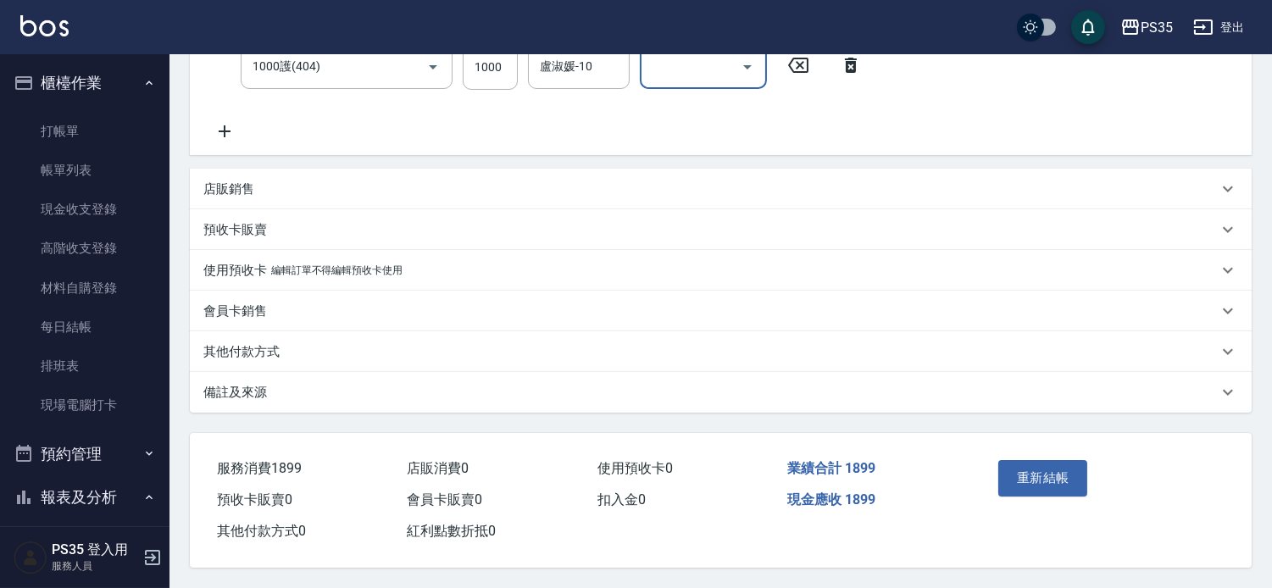
scroll to position [391, 0]
click at [1038, 461] on button "重新結帳" at bounding box center [1043, 478] width 90 height 36
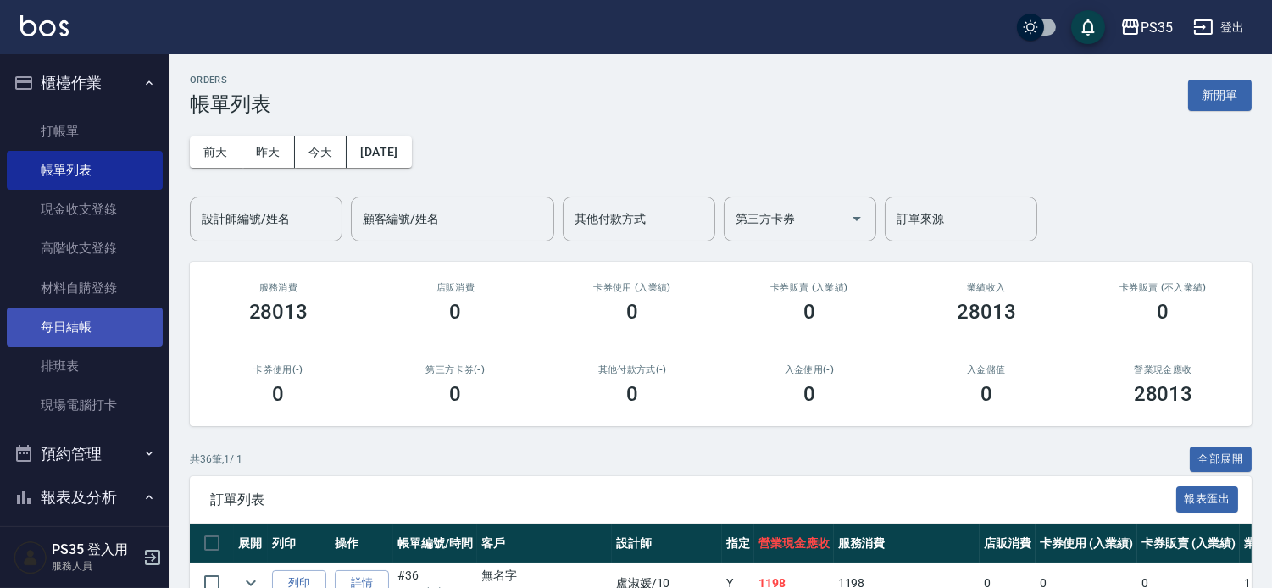
click at [57, 340] on link "每日結帳" at bounding box center [85, 327] width 156 height 39
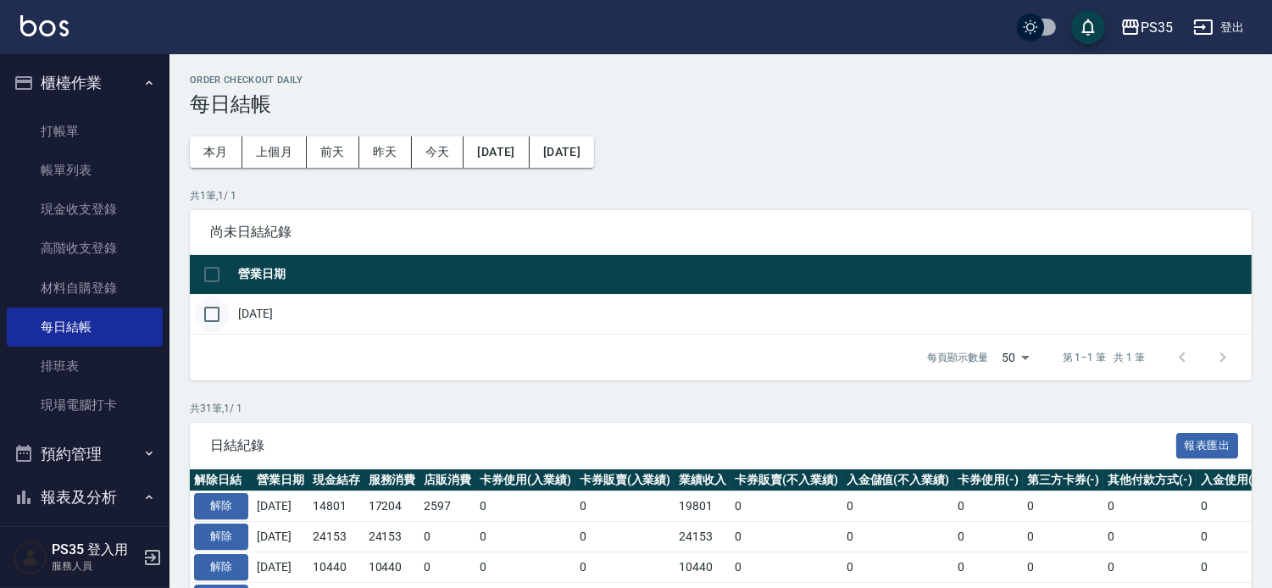
click at [214, 317] on input "checkbox" at bounding box center [212, 315] width 36 height 36
checkbox input "true"
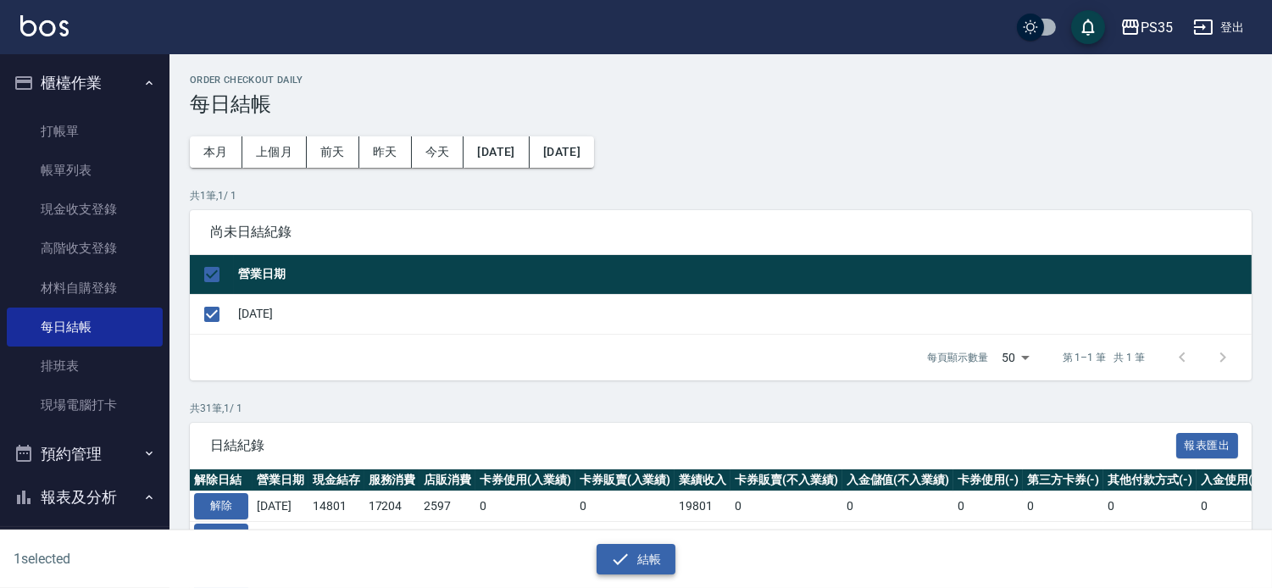
click at [630, 560] on icon "button" at bounding box center [620, 559] width 20 height 20
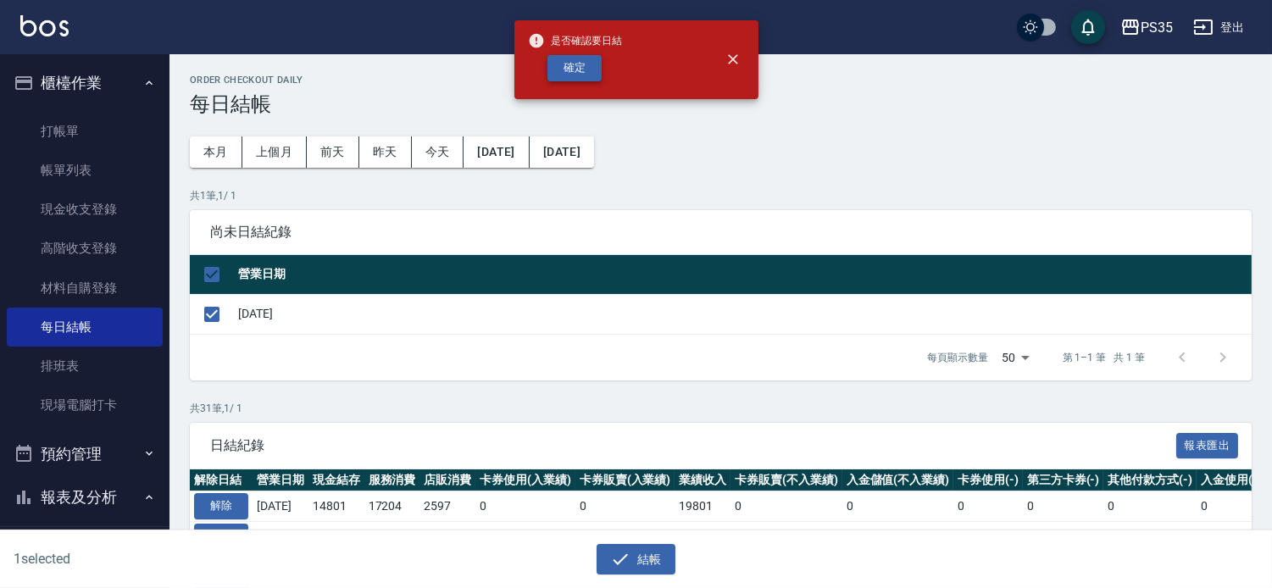
click at [580, 72] on button "確定" at bounding box center [574, 68] width 54 height 26
checkbox input "false"
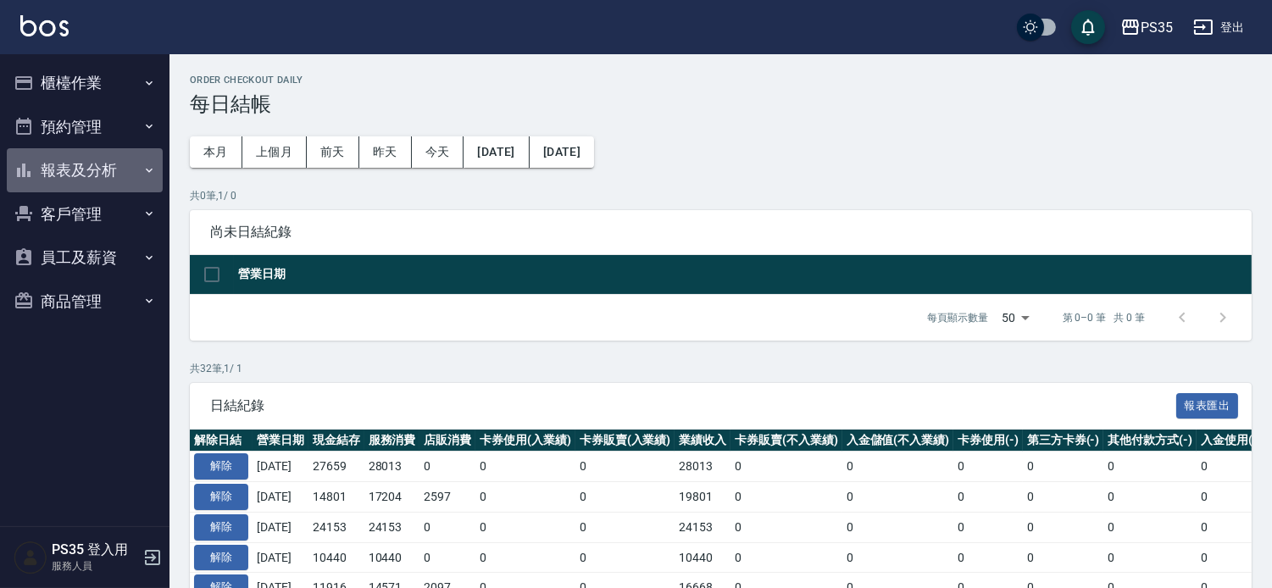
click at [57, 174] on button "報表及分析" at bounding box center [85, 170] width 156 height 44
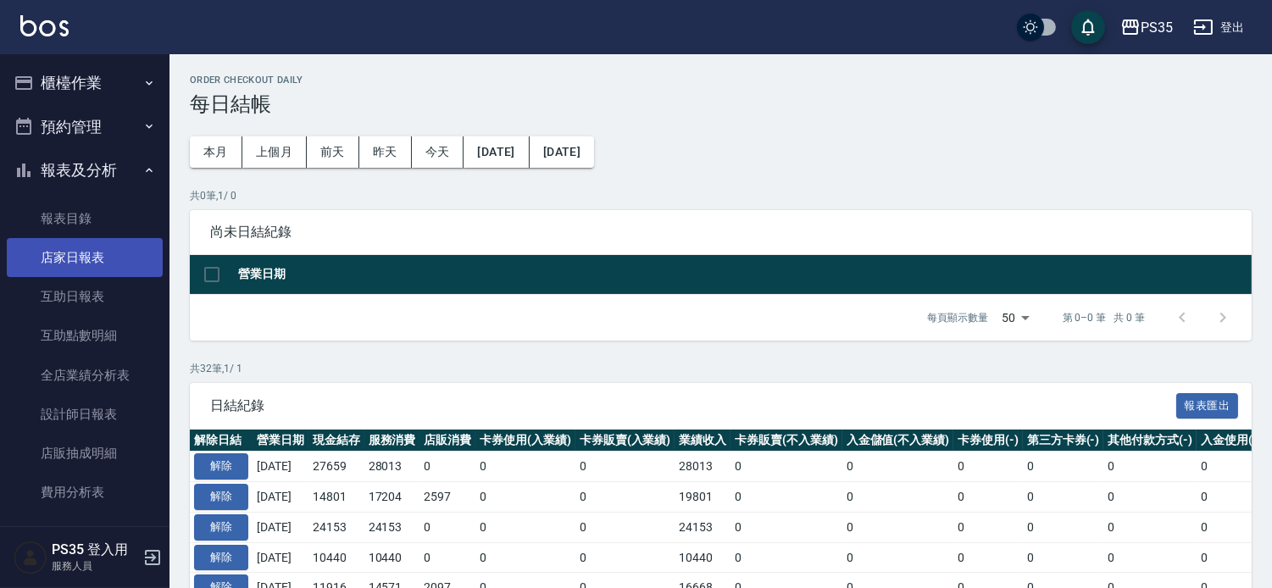
click at [63, 254] on link "店家日報表" at bounding box center [85, 257] width 156 height 39
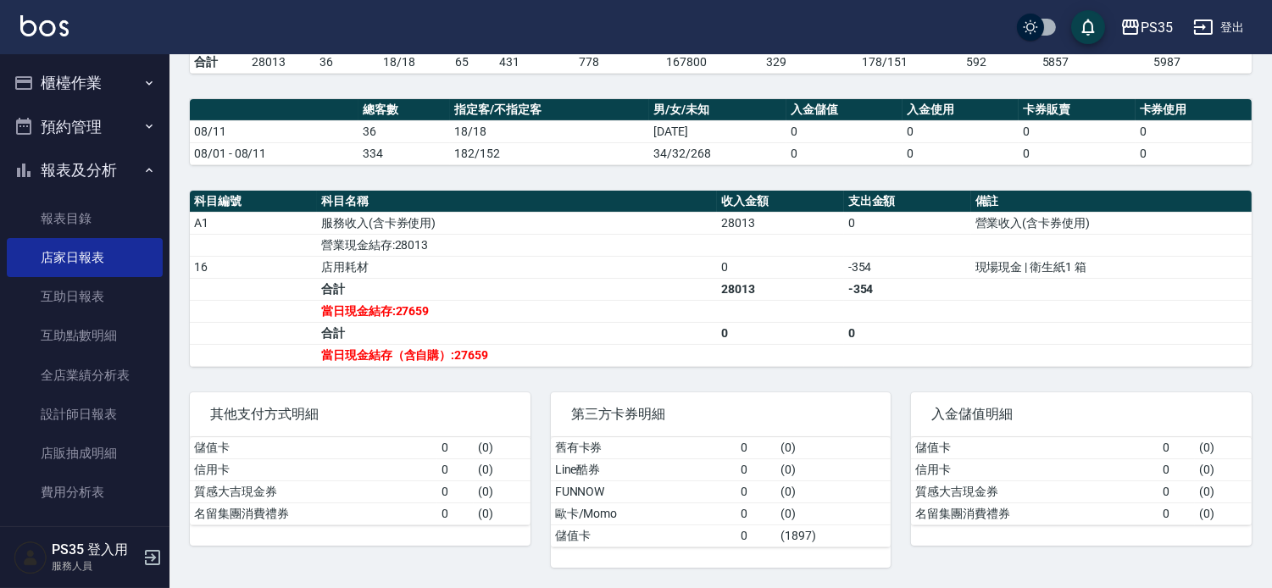
scroll to position [461, 0]
click at [91, 419] on link "設計師日報表" at bounding box center [85, 414] width 156 height 39
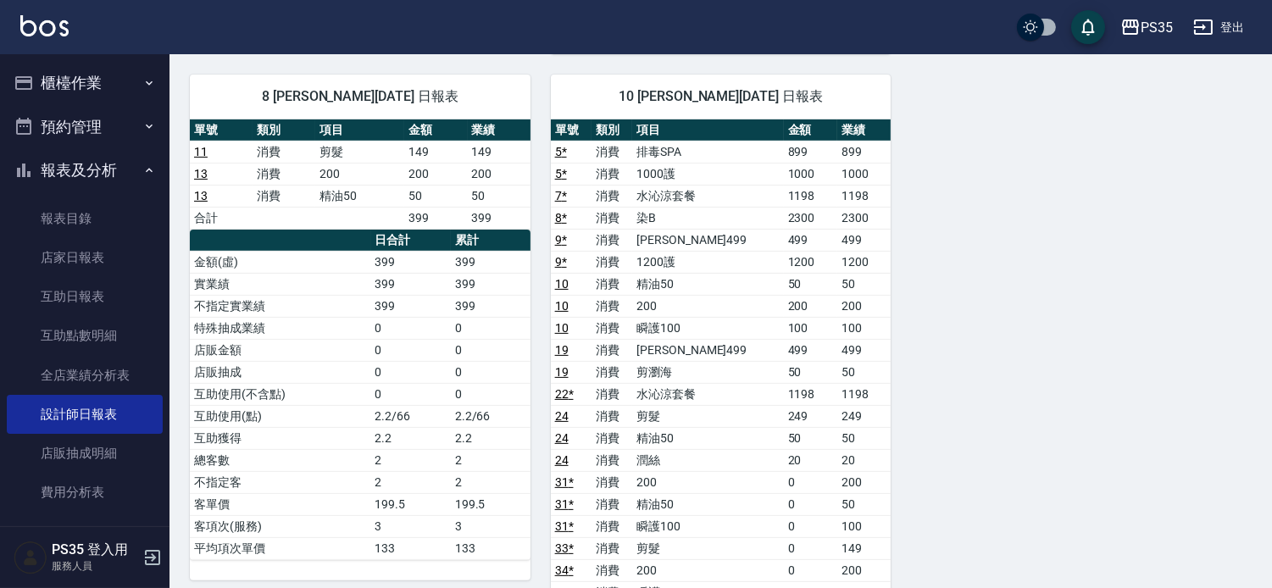
scroll to position [1035, 0]
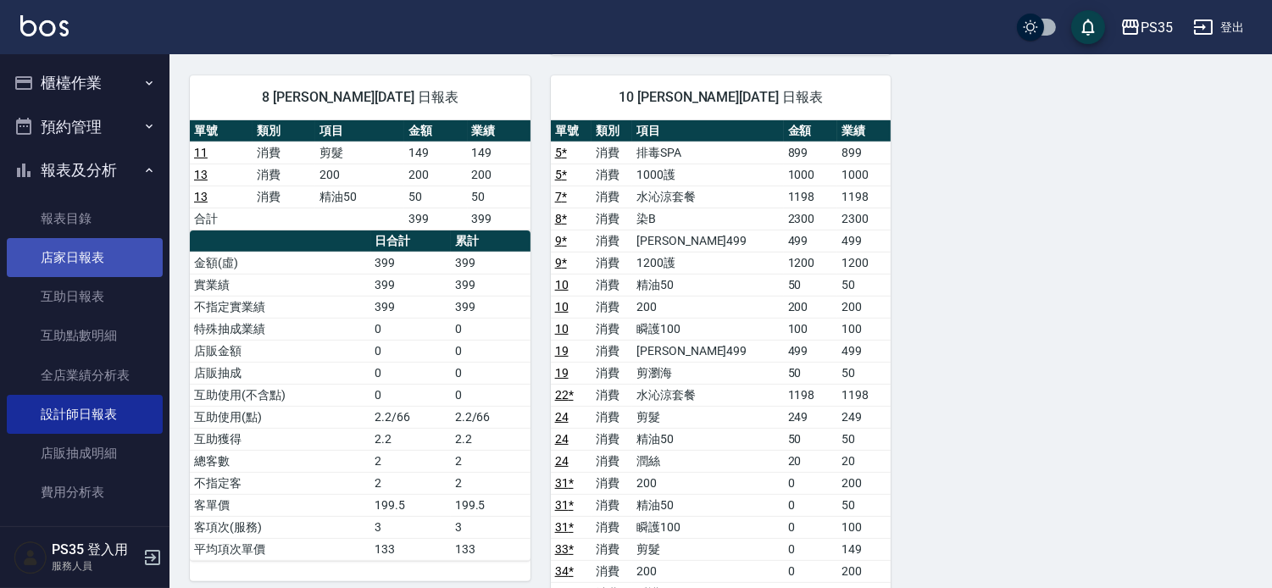
click at [70, 252] on link "店家日報表" at bounding box center [85, 257] width 156 height 39
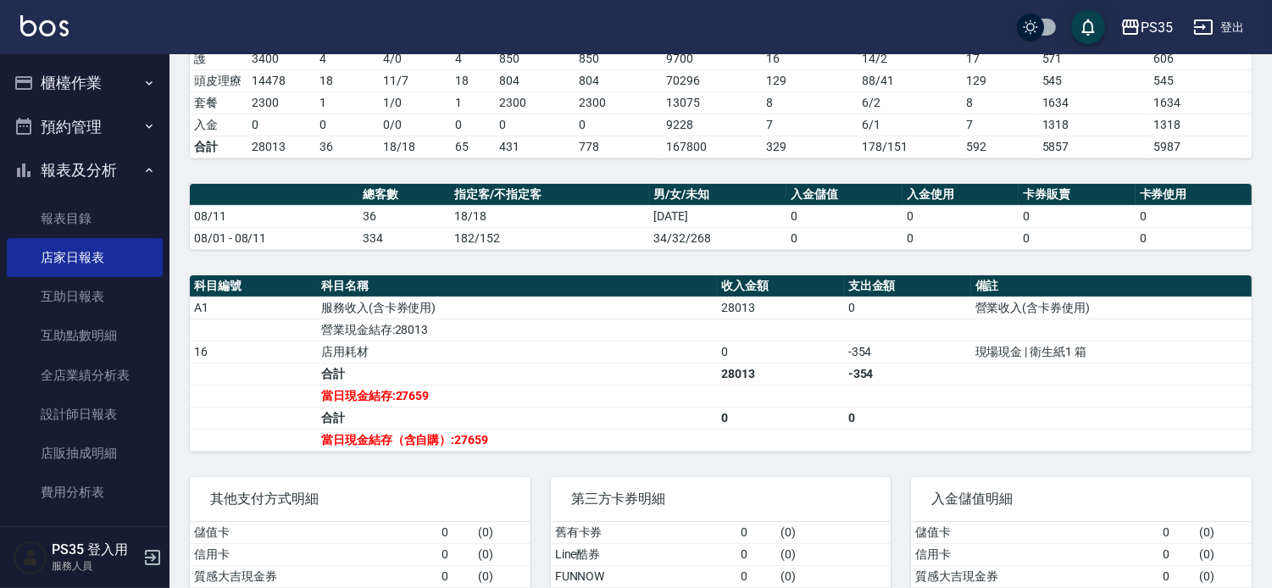
scroll to position [461, 0]
